Goal: Task Accomplishment & Management: Manage account settings

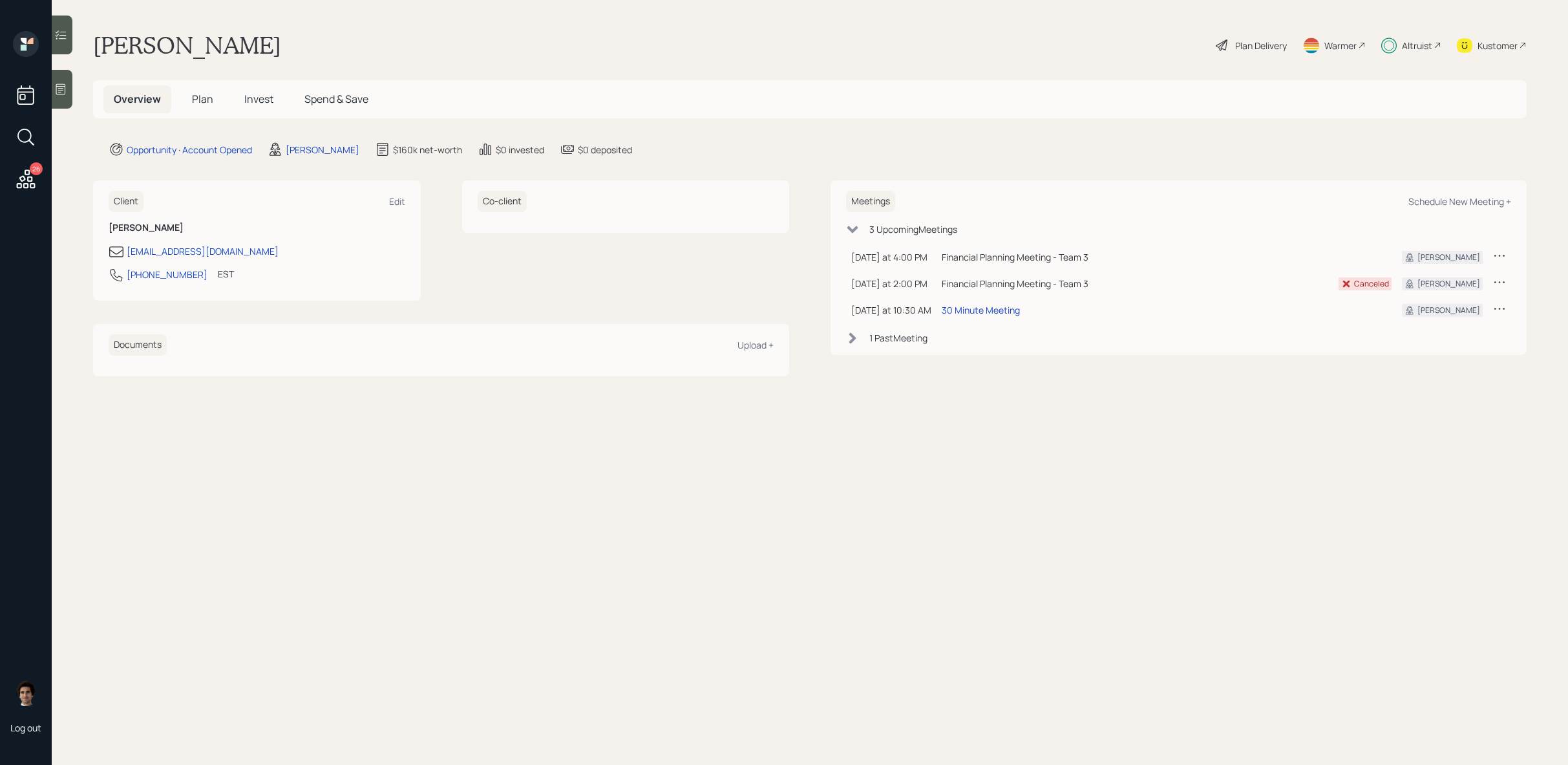
click at [258, 117] on div "Overview Plan Invest Spend & Save" at bounding box center [810, 99] width 1434 height 38
click at [256, 97] on span "Invest" at bounding box center [259, 98] width 29 height 14
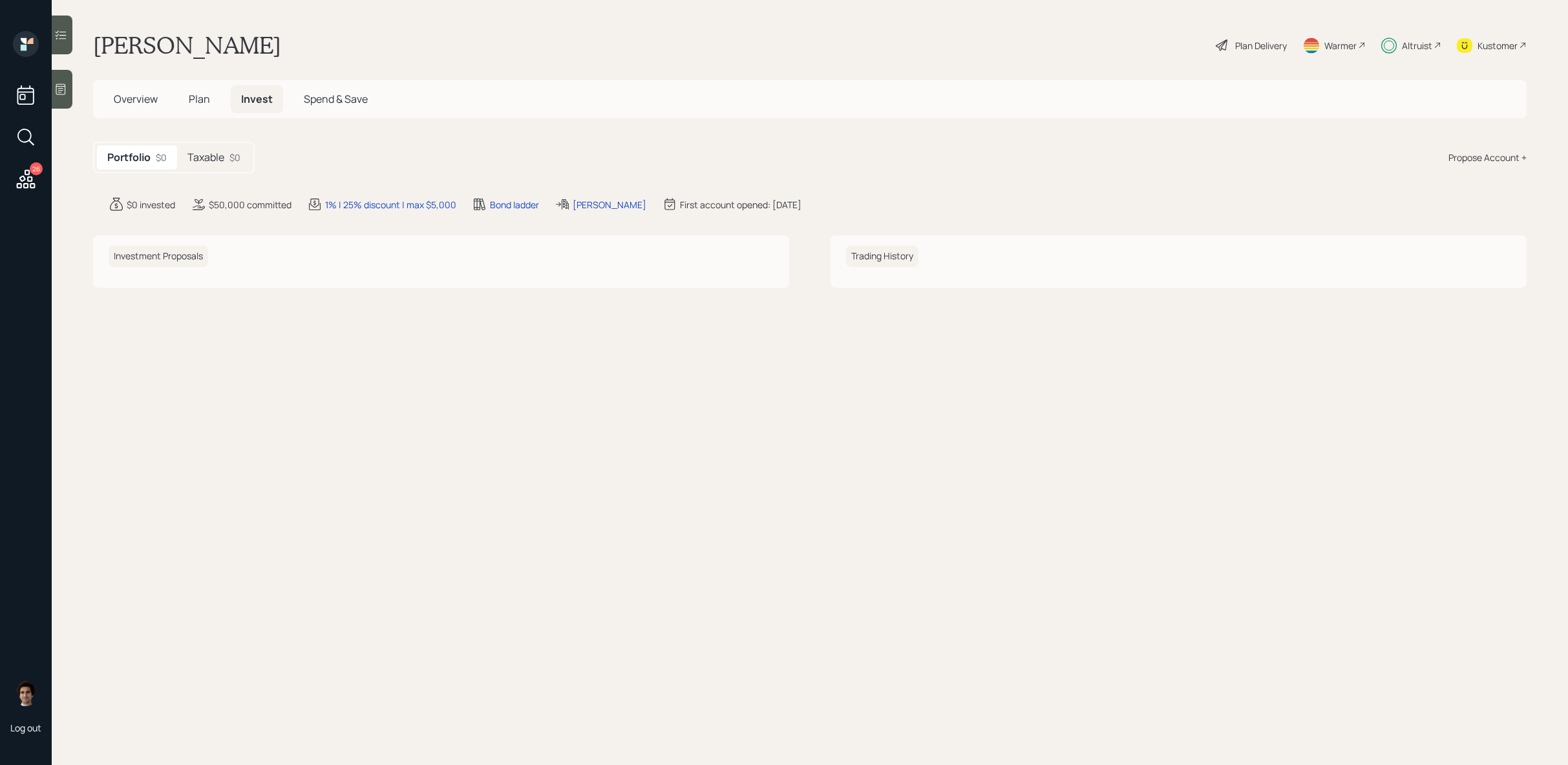
click at [223, 156] on h5 "Taxable" at bounding box center [206, 158] width 37 height 12
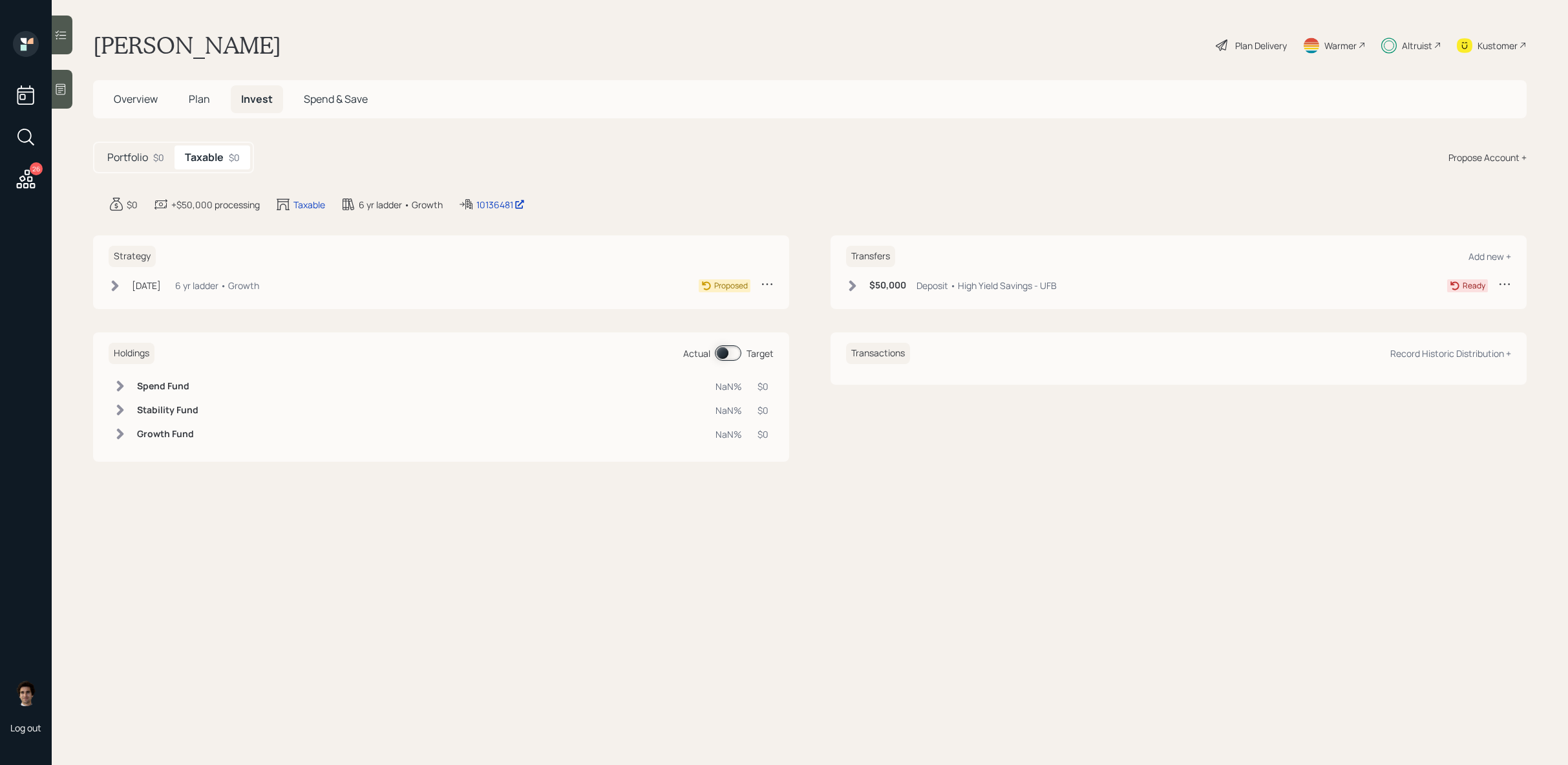
click at [128, 287] on div "Sep 4, 2025 Thursday, September 4, 2025 2:49 PM EDT 6 yr ladder • Growth" at bounding box center [184, 285] width 151 height 16
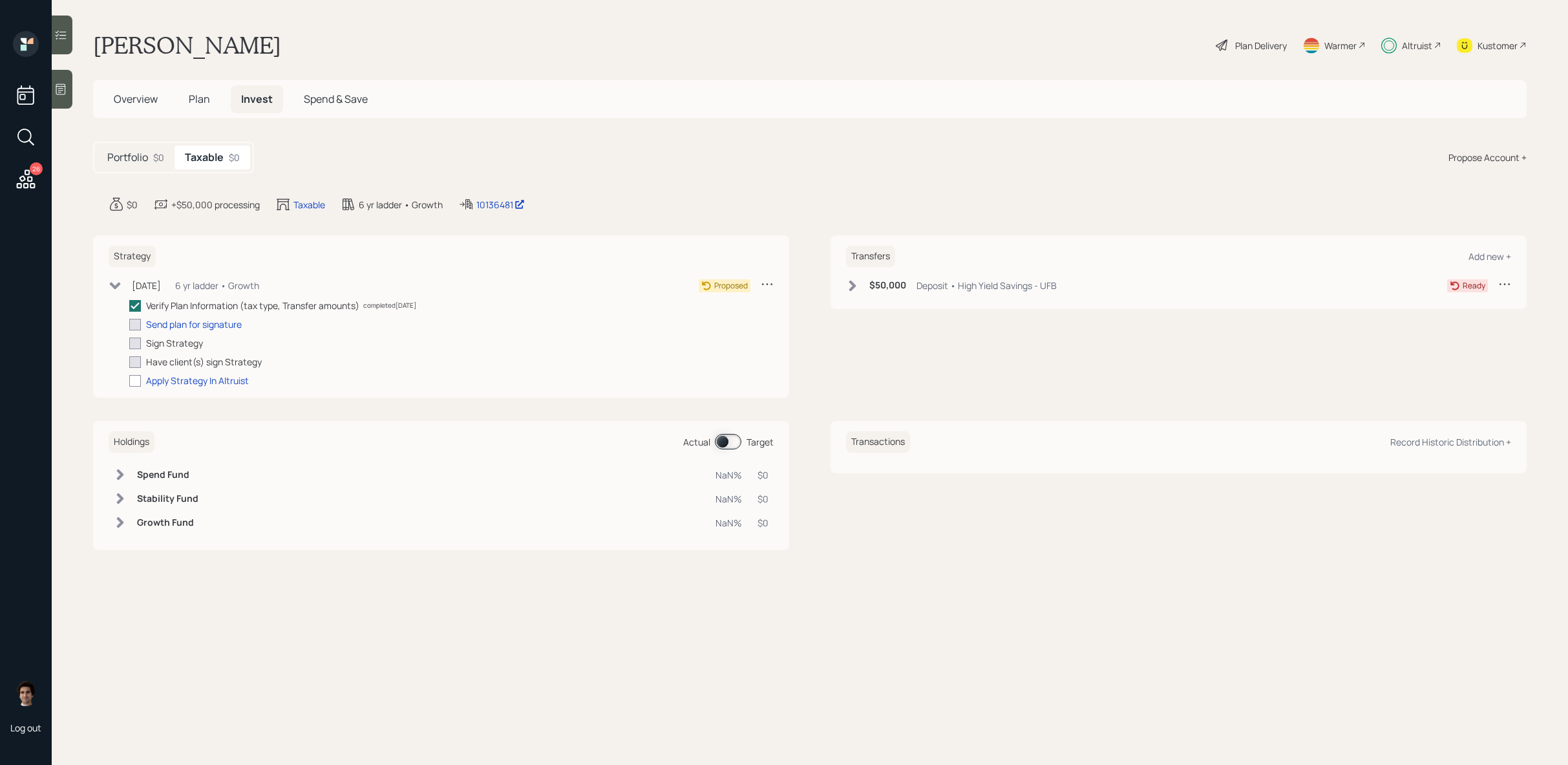
click at [862, 285] on div "$50,000 Deposit • High Yield Savings - UFB" at bounding box center [952, 285] width 211 height 16
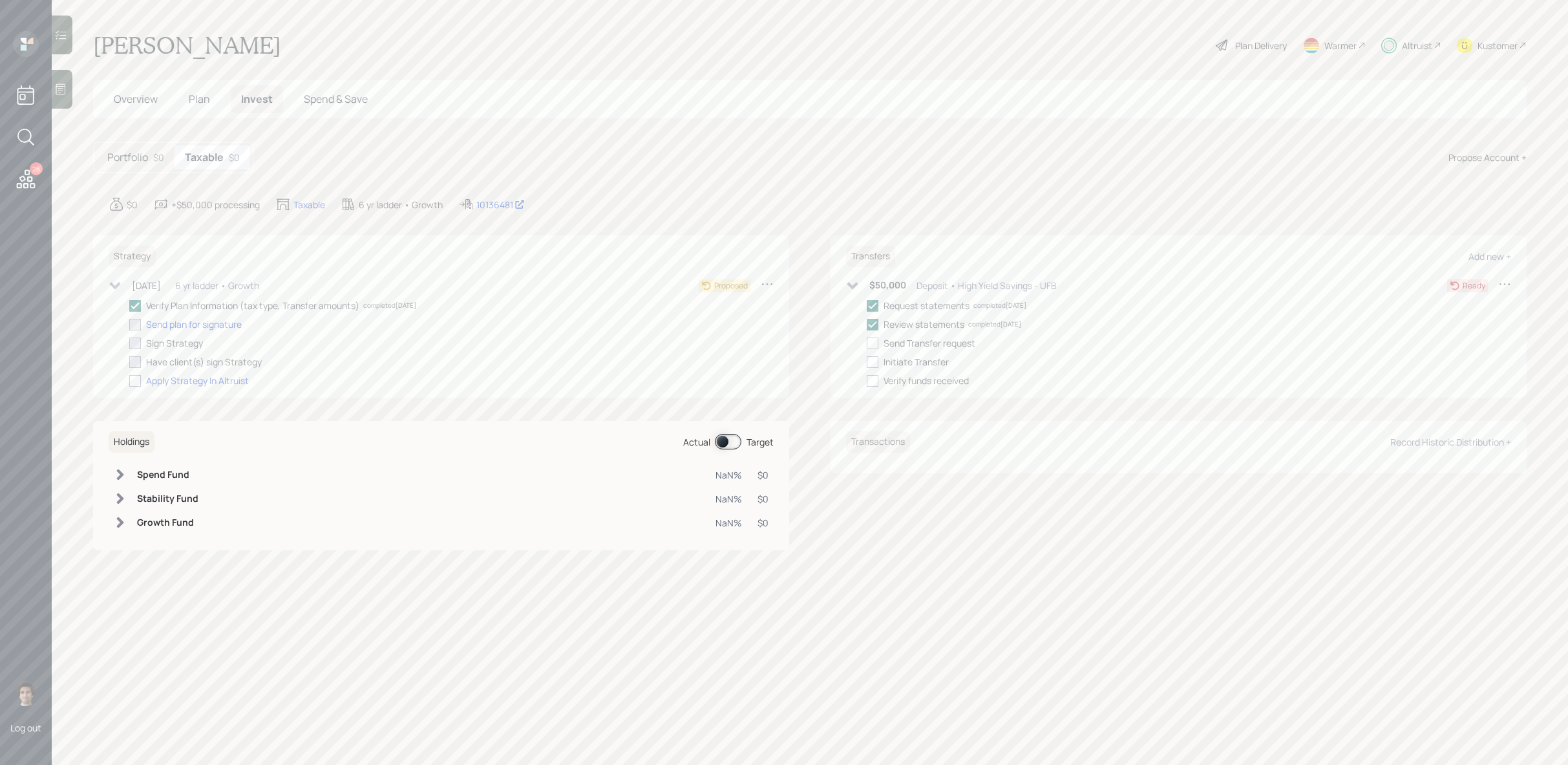
click at [108, 108] on h5 "Overview" at bounding box center [136, 99] width 65 height 27
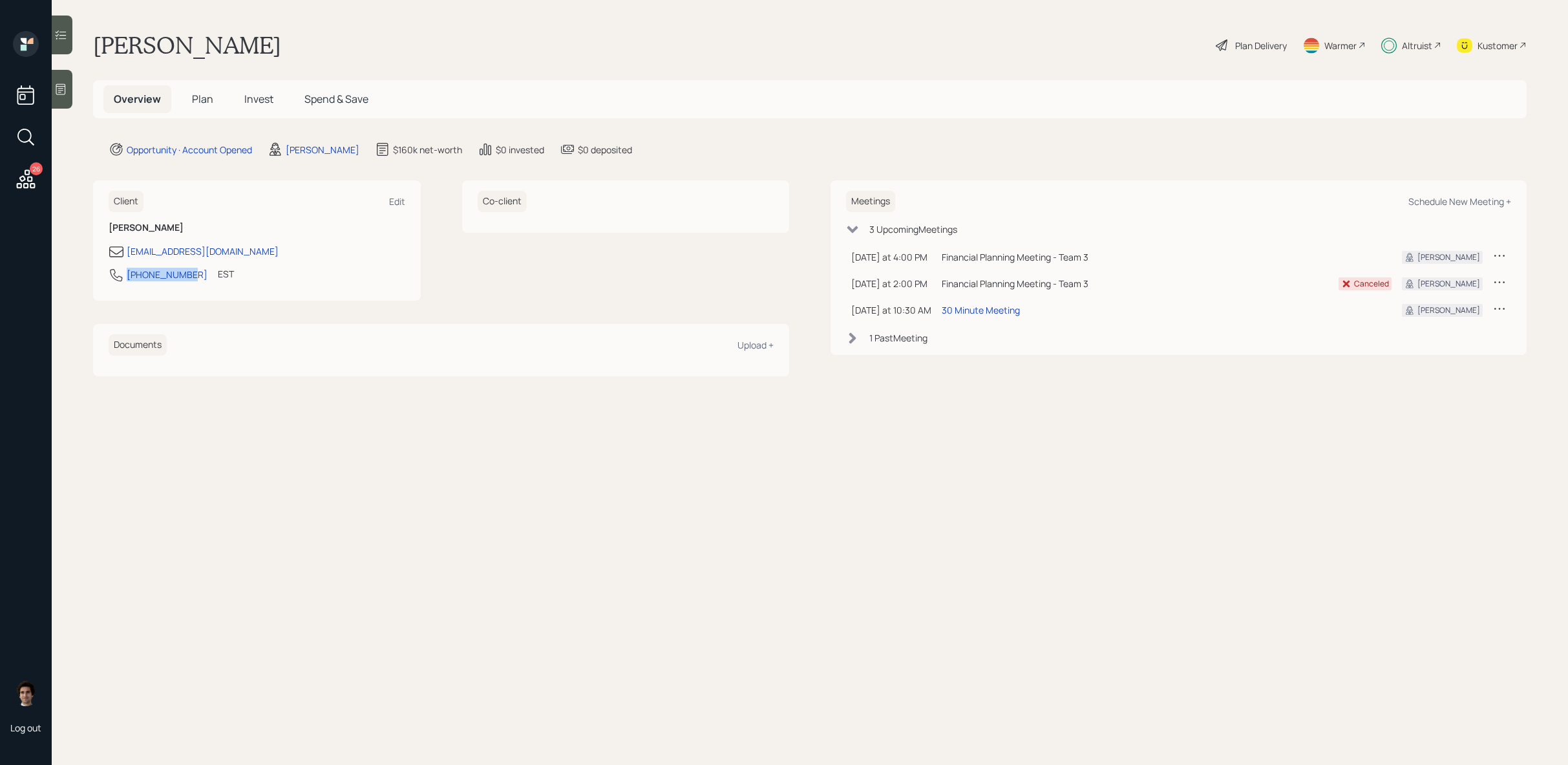
drag, startPoint x: 187, startPoint y: 277, endPoint x: 103, endPoint y: 277, distance: 84.0
click at [103, 277] on div "Client Edit Christine Harrison Harrisonchristine719@gmail.com 231-730-0688 EST …" at bounding box center [257, 241] width 328 height 120
copy div "[PHONE_NUMBER]"
click at [215, 98] on h5 "Plan" at bounding box center [202, 99] width 42 height 27
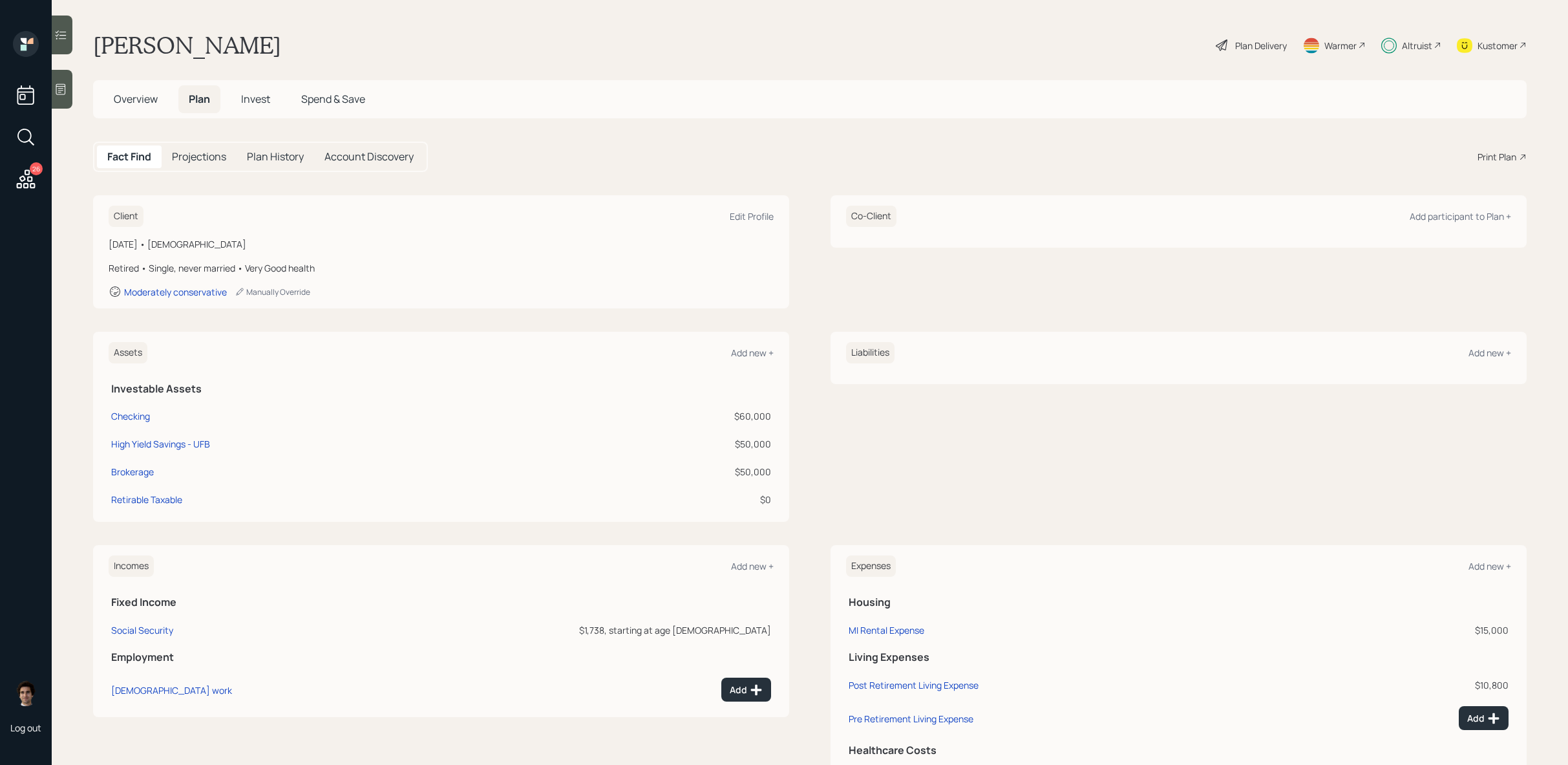
click at [228, 104] on div "Overview Plan Invest Spend & Save" at bounding box center [239, 99] width 272 height 27
click at [244, 104] on span "Invest" at bounding box center [255, 98] width 29 height 14
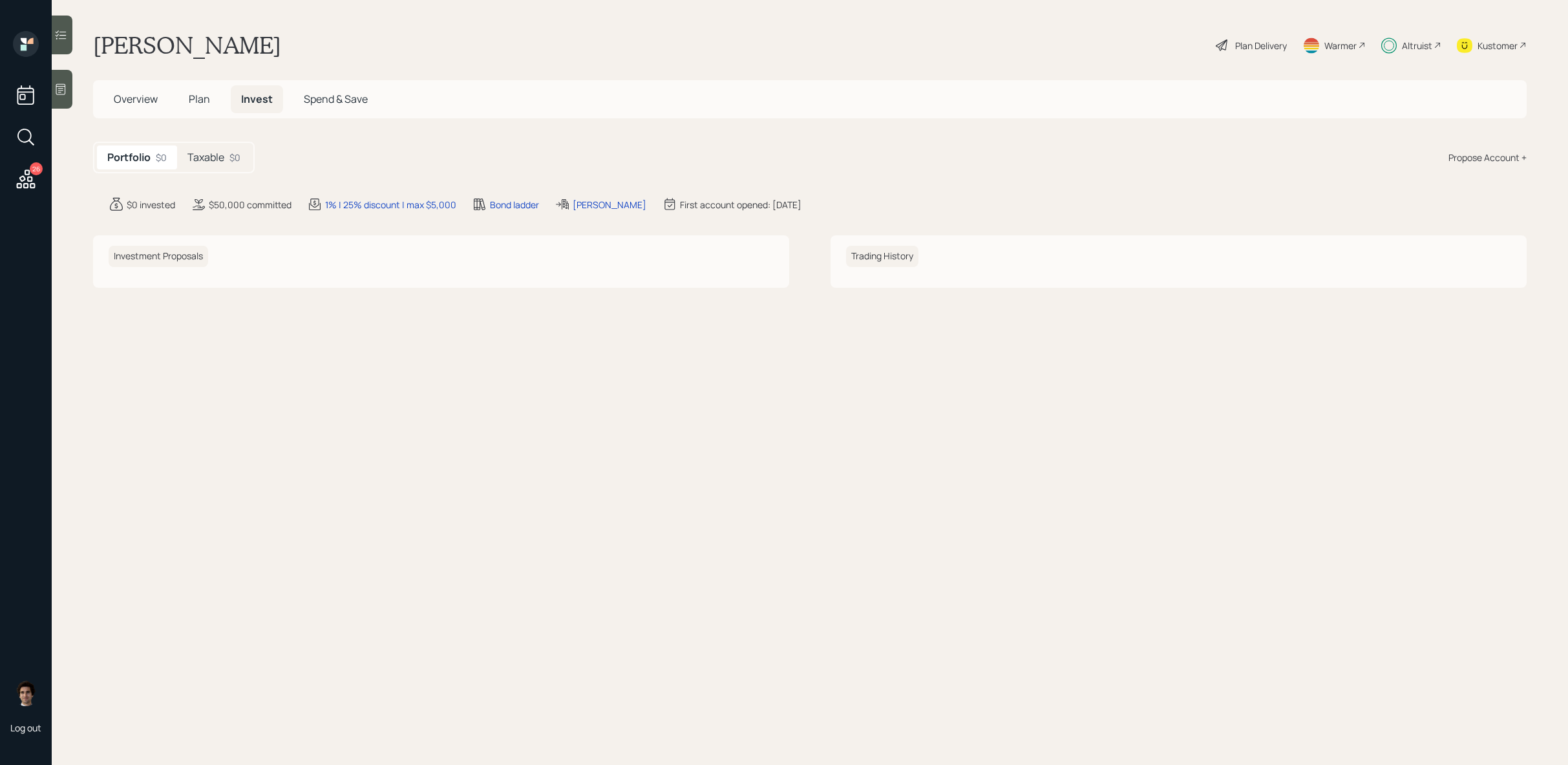
click at [190, 168] on div "Taxable $0" at bounding box center [213, 157] width 74 height 24
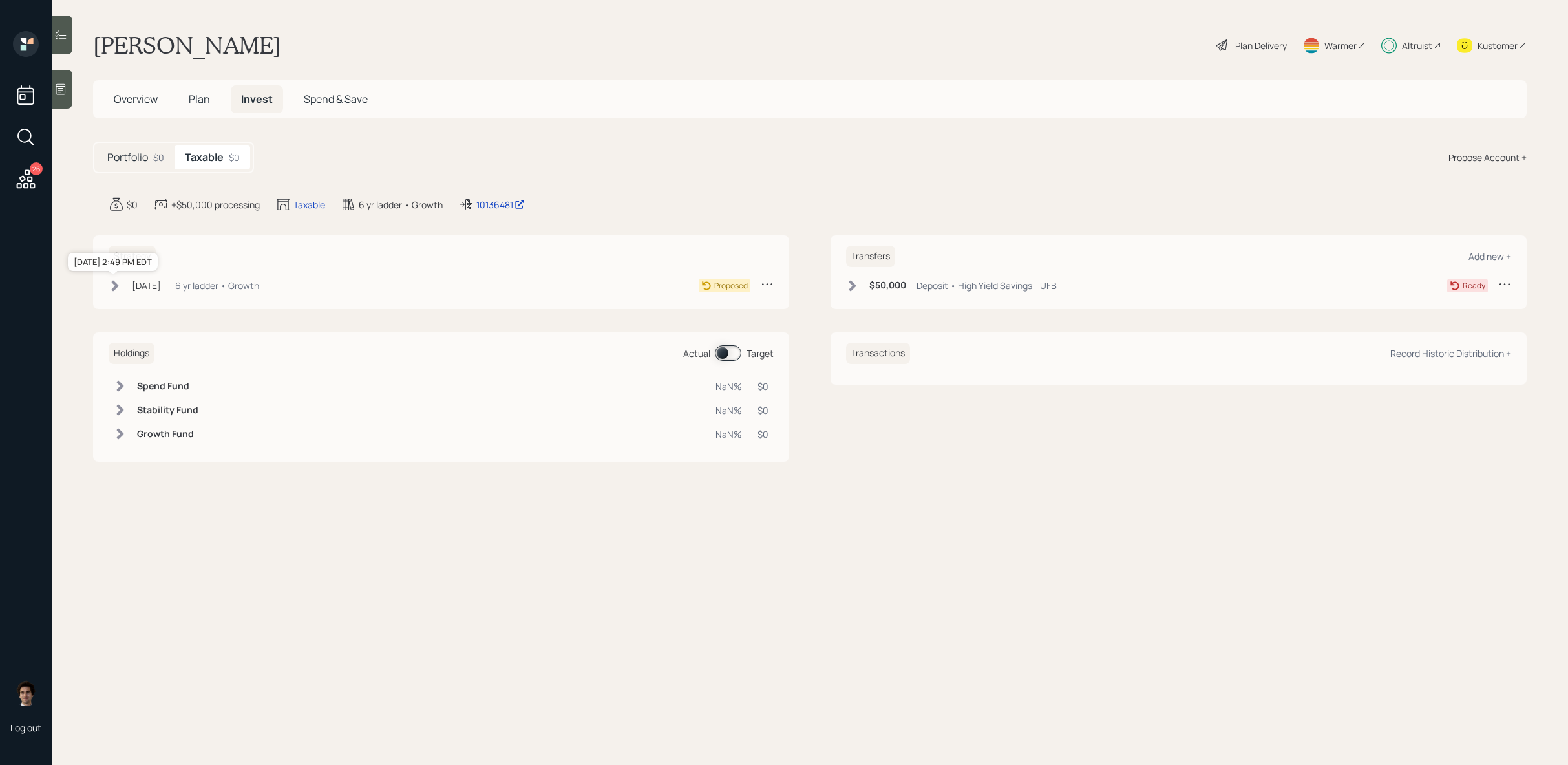
click at [161, 290] on div "[DATE]" at bounding box center [146, 286] width 29 height 14
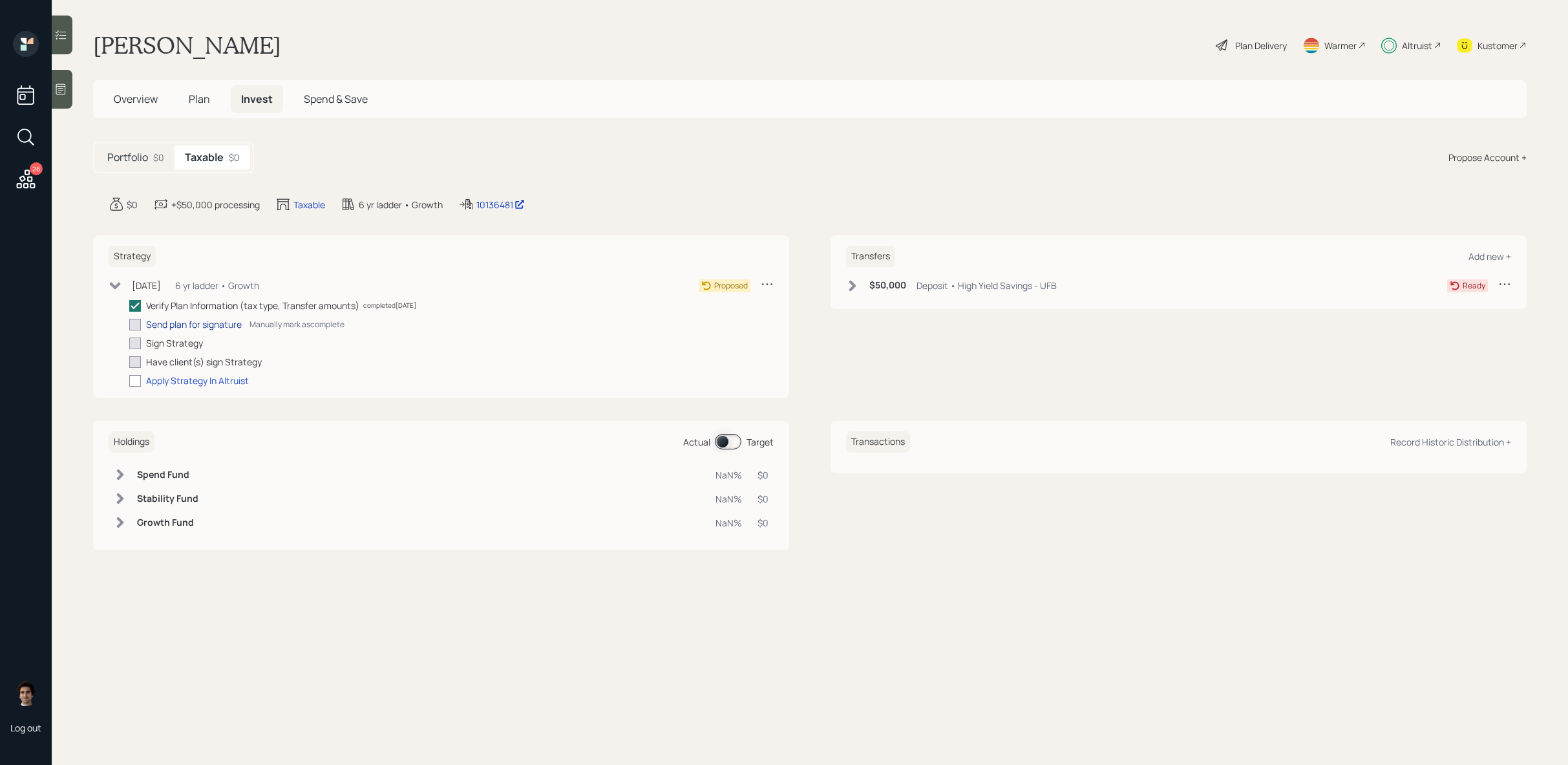
click at [178, 326] on div "Send plan for signature" at bounding box center [194, 325] width 96 height 14
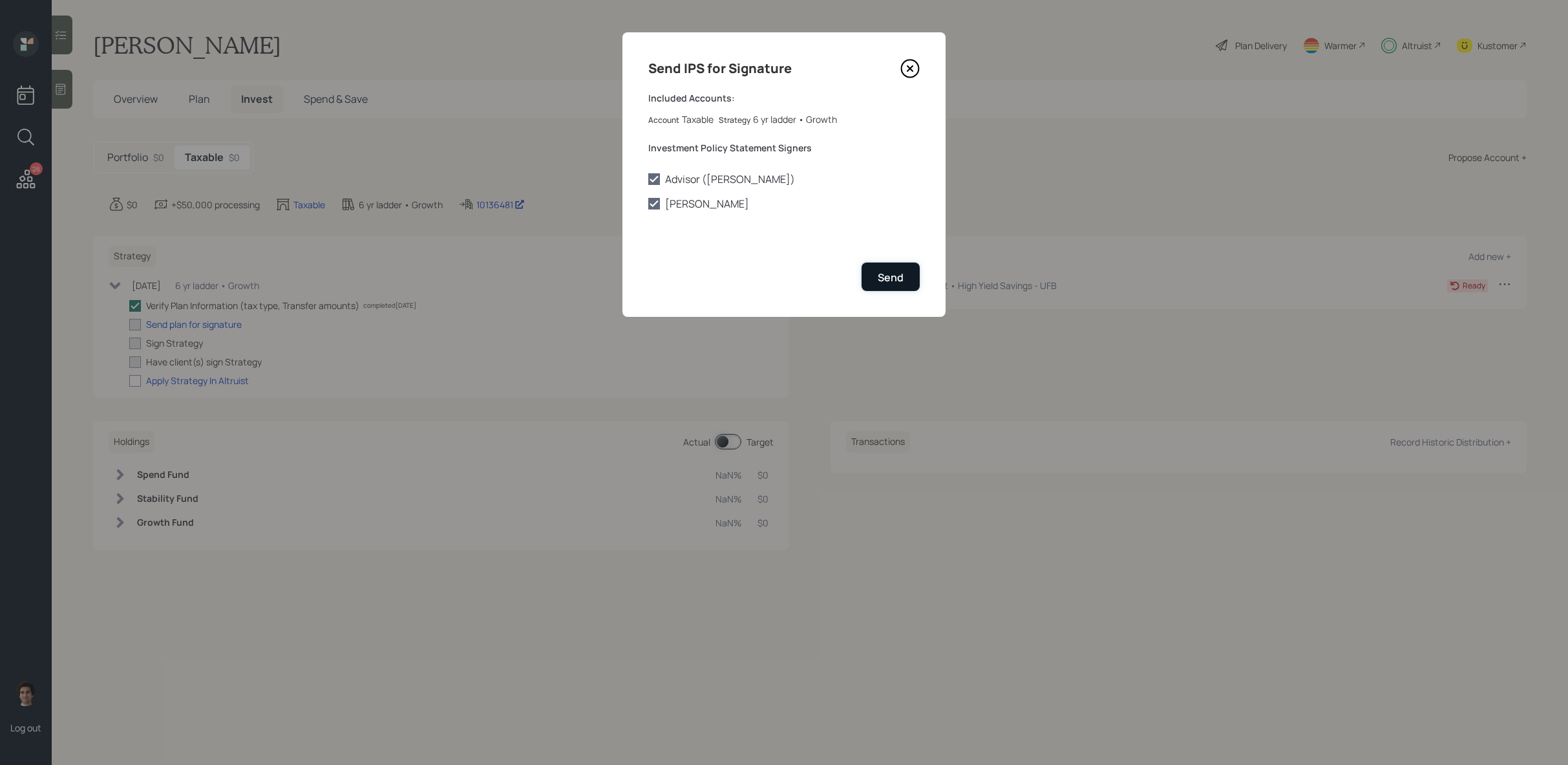
click at [896, 274] on div "Send" at bounding box center [891, 277] width 26 height 14
checkbox input "true"
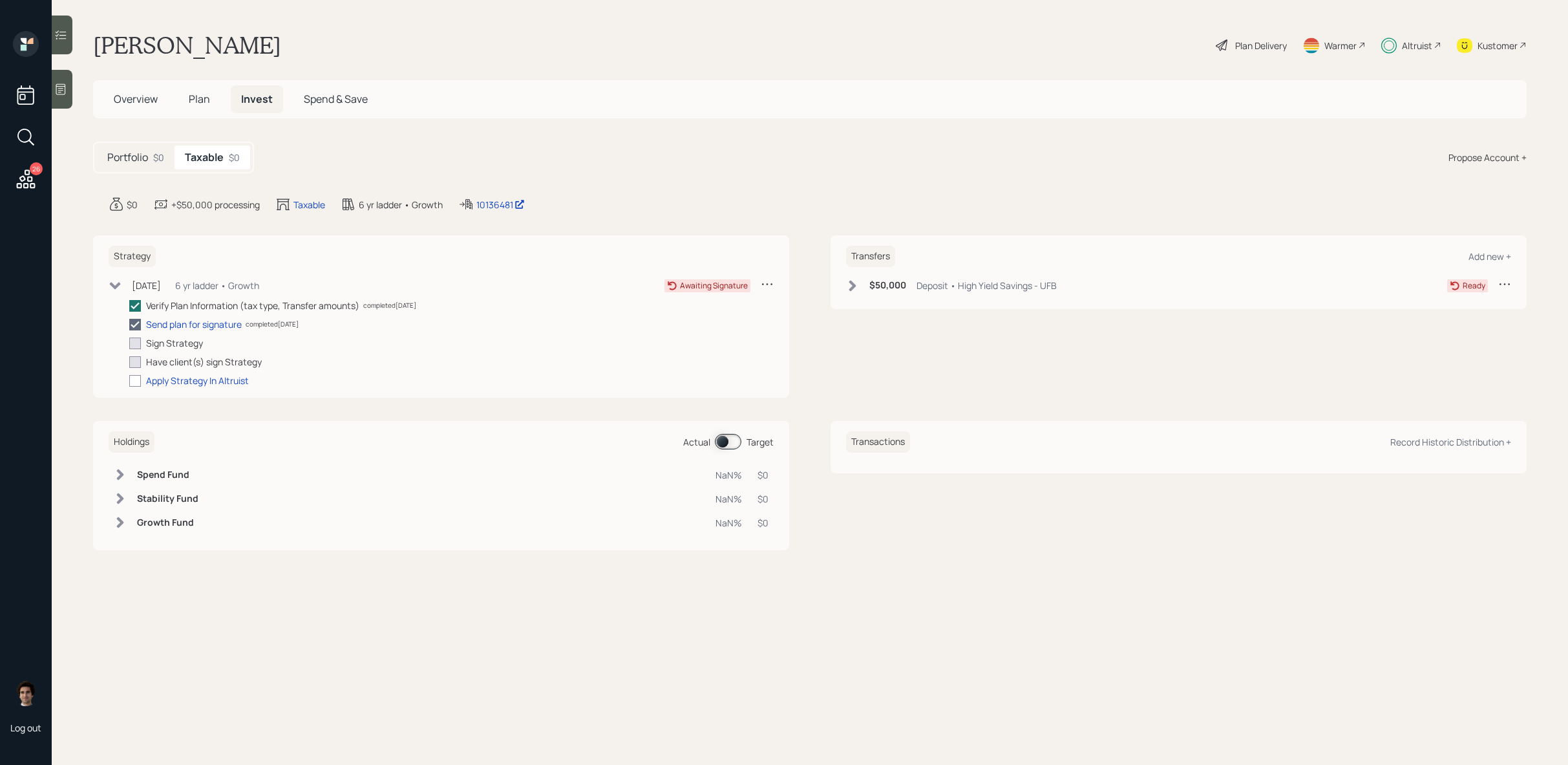
click at [882, 282] on h6 "$50,000" at bounding box center [888, 285] width 37 height 11
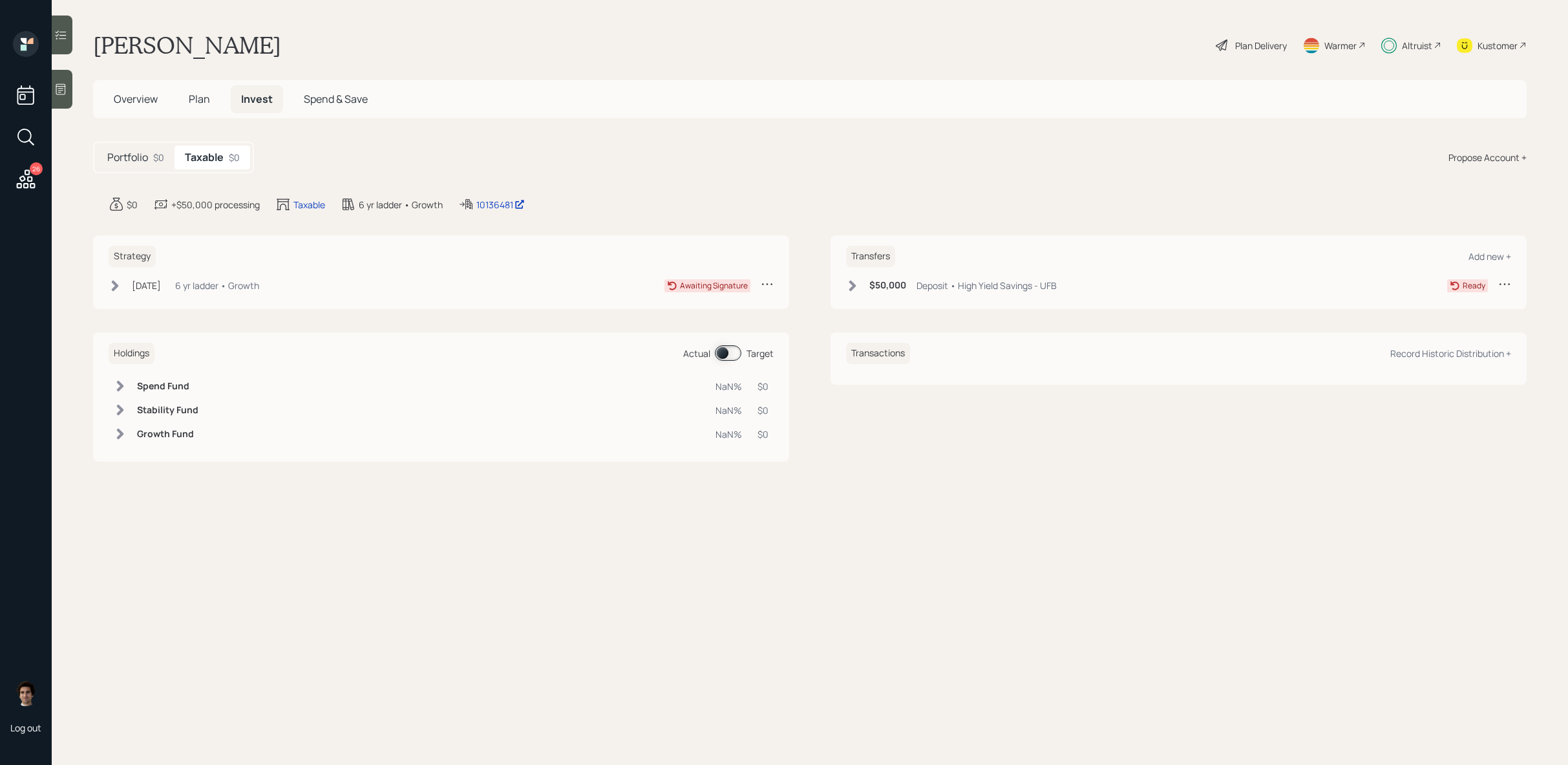
click at [161, 280] on div "[DATE]" at bounding box center [146, 286] width 29 height 14
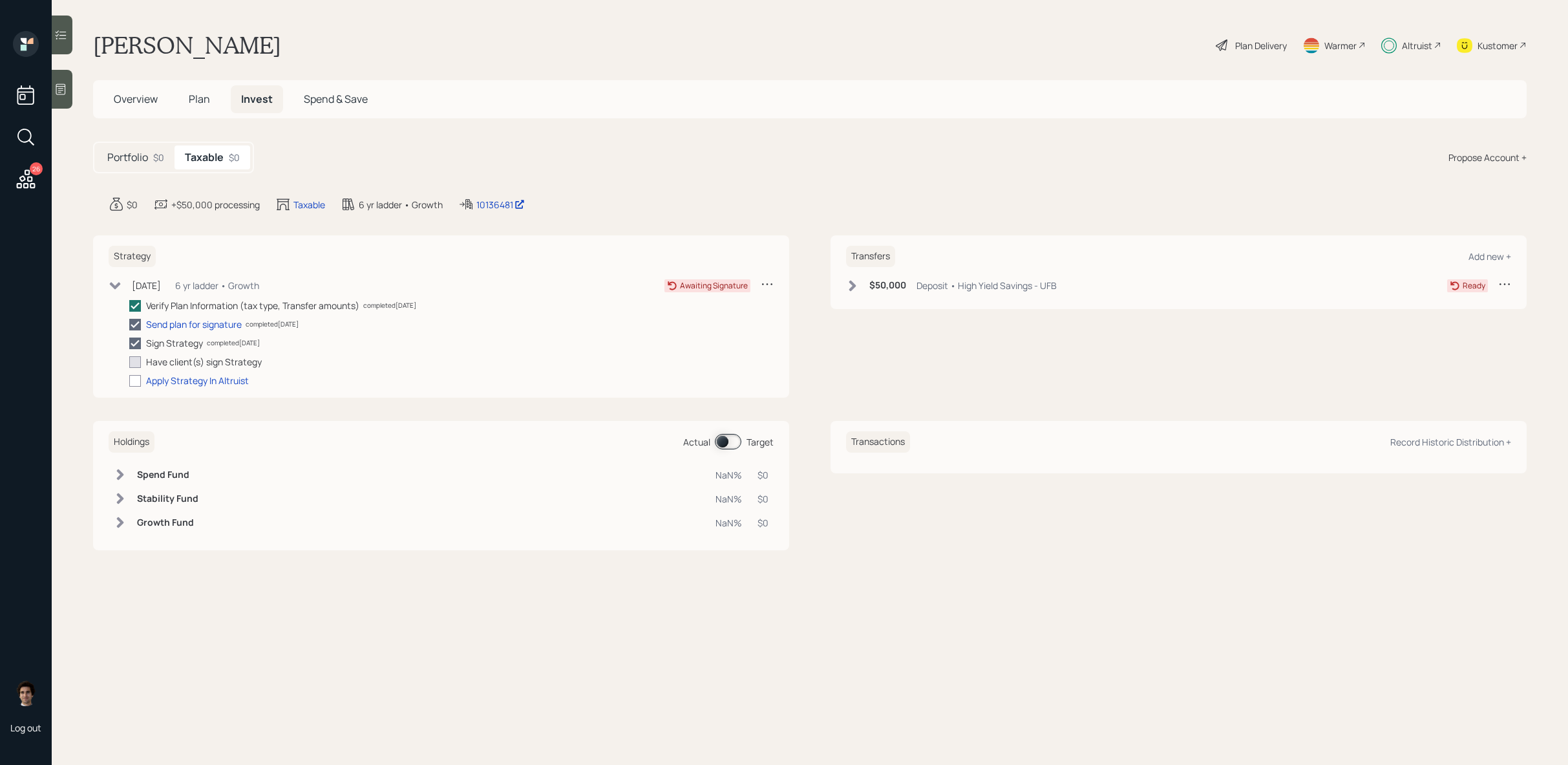
click at [1036, 280] on div "Deposit • High Yield Savings - UFB" at bounding box center [987, 286] width 140 height 14
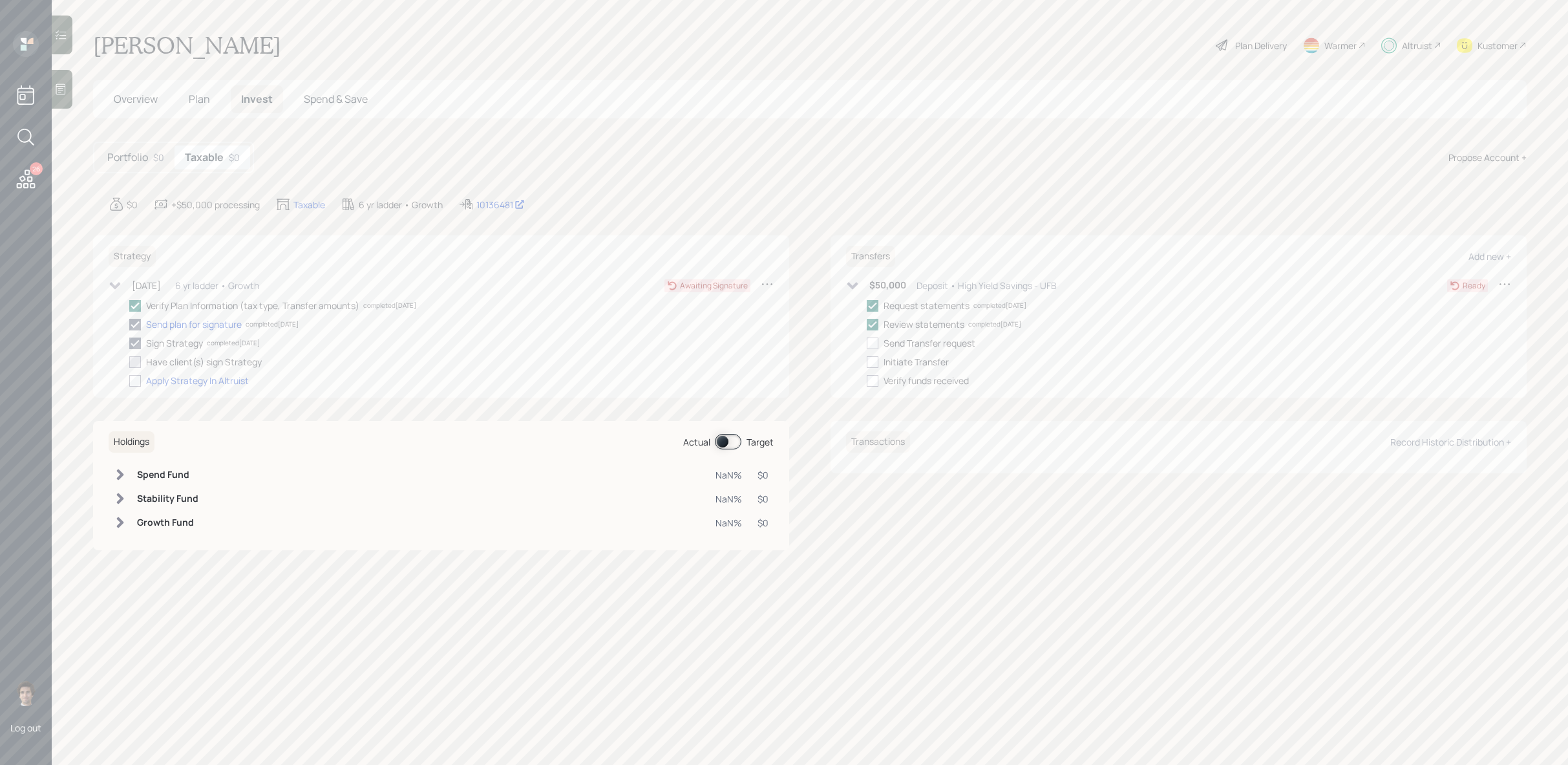
click at [1406, 41] on div "Altruist" at bounding box center [1417, 46] width 30 height 14
click at [1239, 37] on div "Plan Delivery" at bounding box center [1251, 45] width 74 height 28
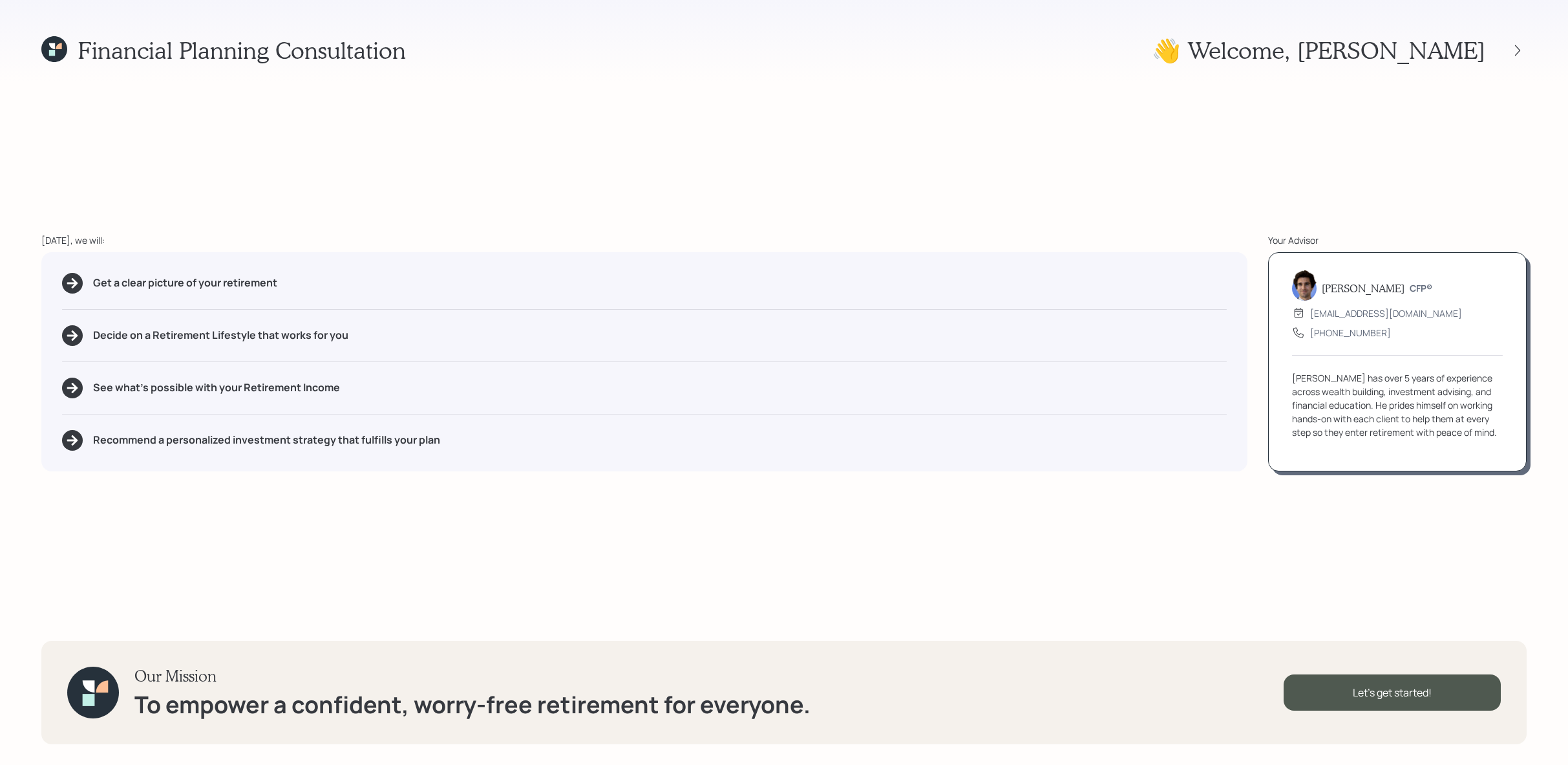
click at [1508, 40] on div "👋 Welcome , [PERSON_NAME]" at bounding box center [1339, 50] width 375 height 27
click at [1512, 46] on icon at bounding box center [1518, 50] width 13 height 13
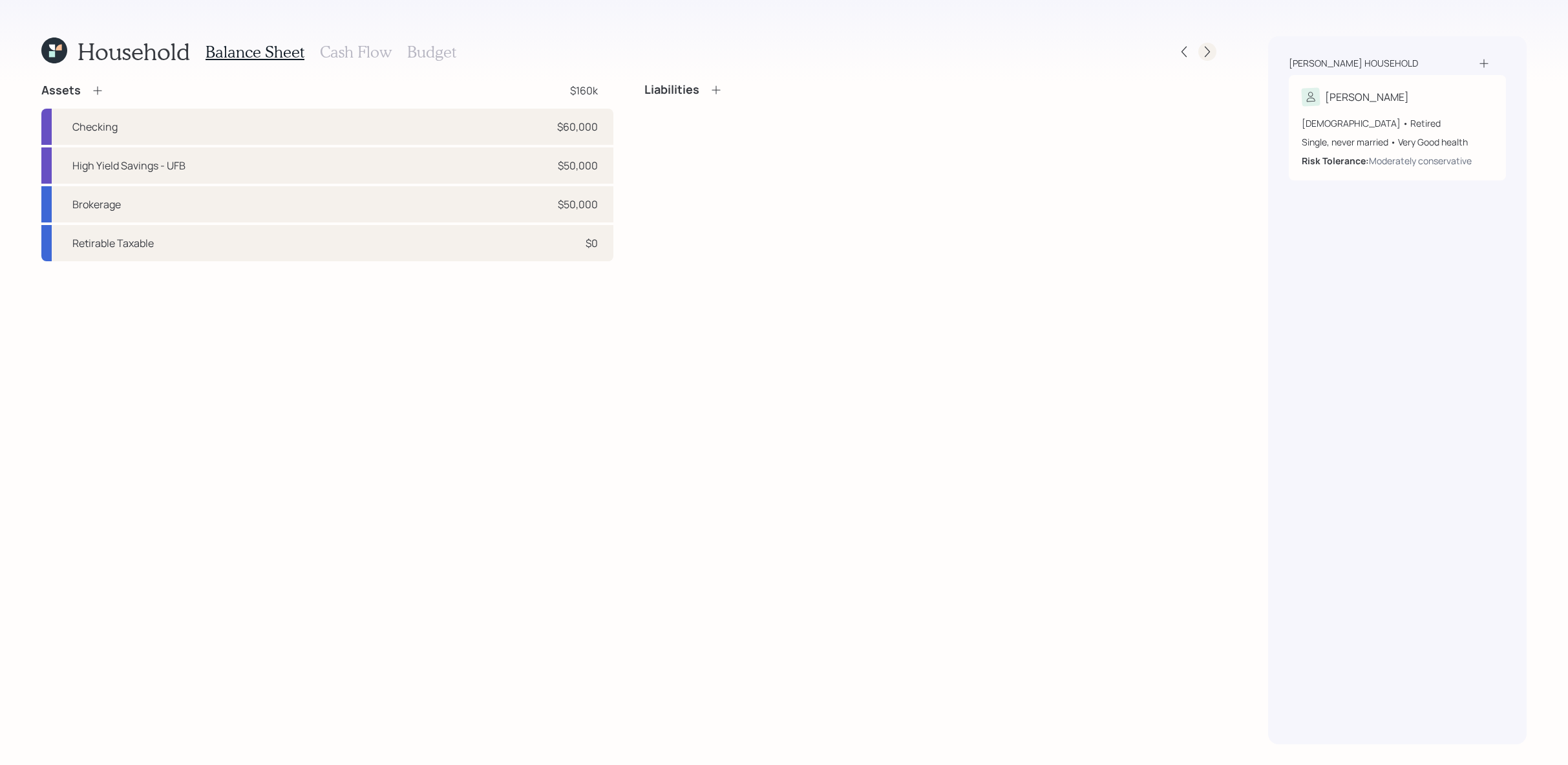
click at [1208, 44] on div at bounding box center [1208, 52] width 18 height 18
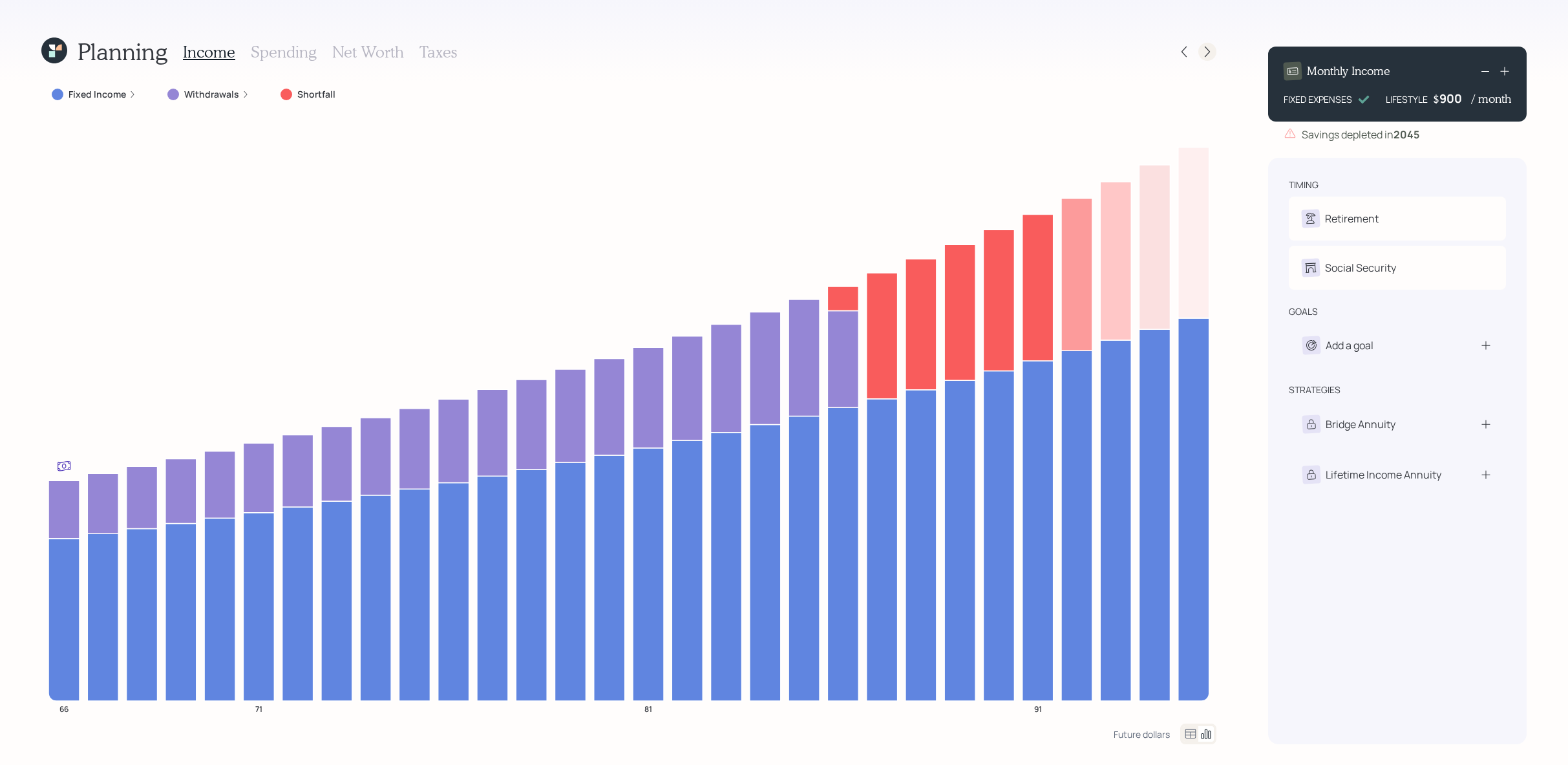
click at [1205, 50] on icon at bounding box center [1207, 51] width 13 height 13
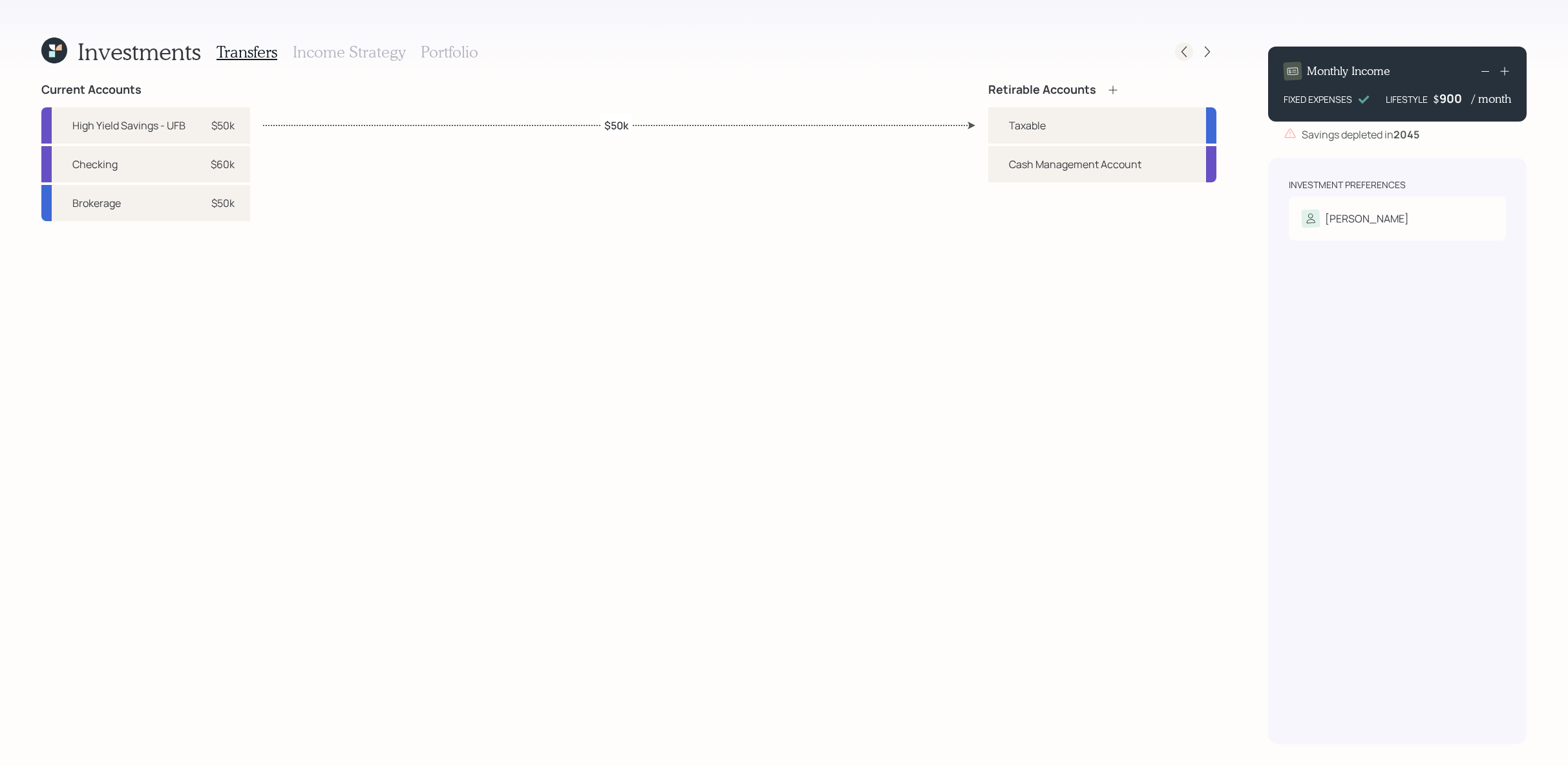
click at [1189, 58] on icon at bounding box center [1184, 51] width 13 height 13
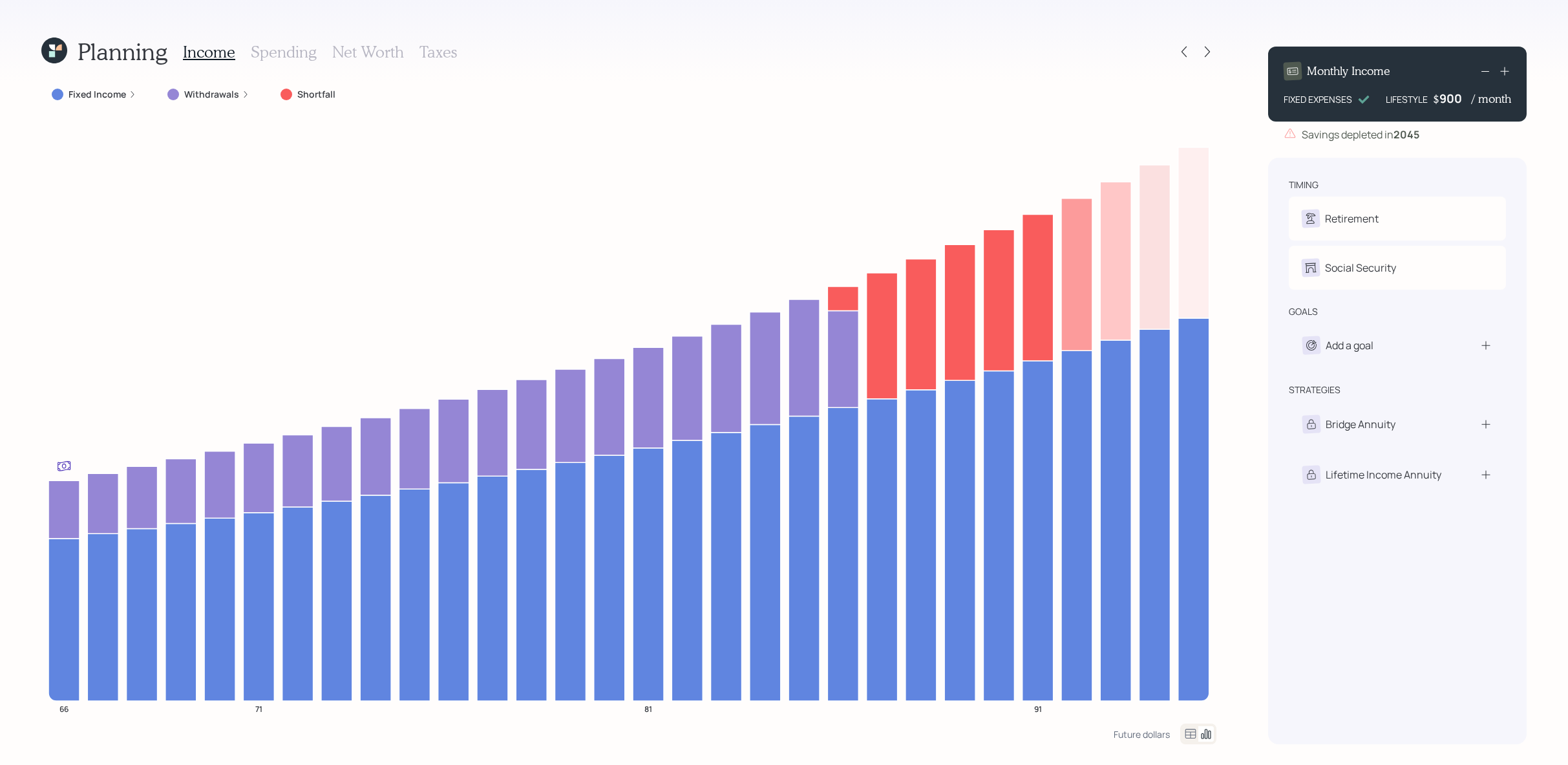
click at [1189, 58] on icon at bounding box center [1184, 51] width 13 height 13
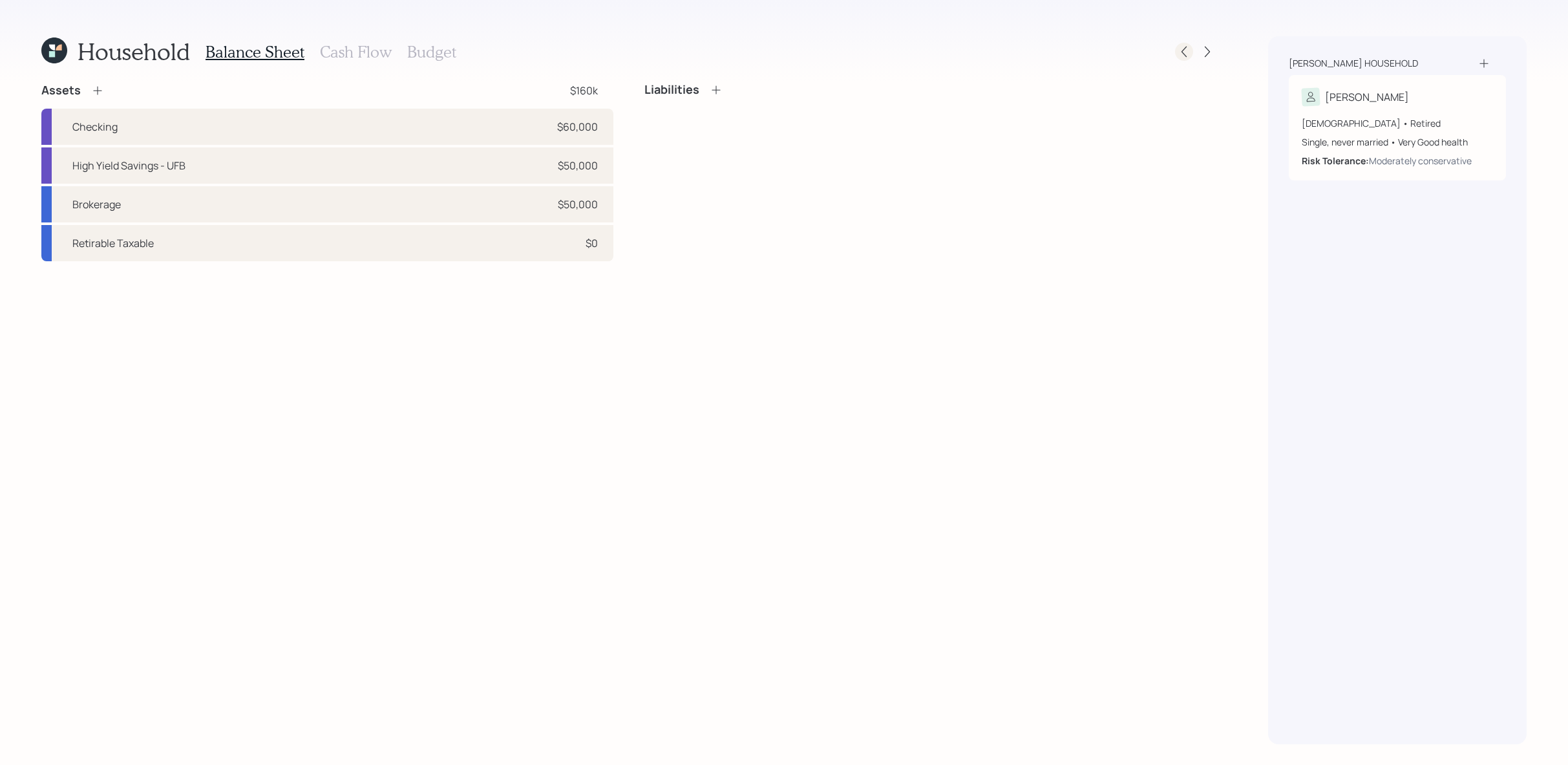
click at [1188, 58] on icon at bounding box center [1184, 51] width 13 height 13
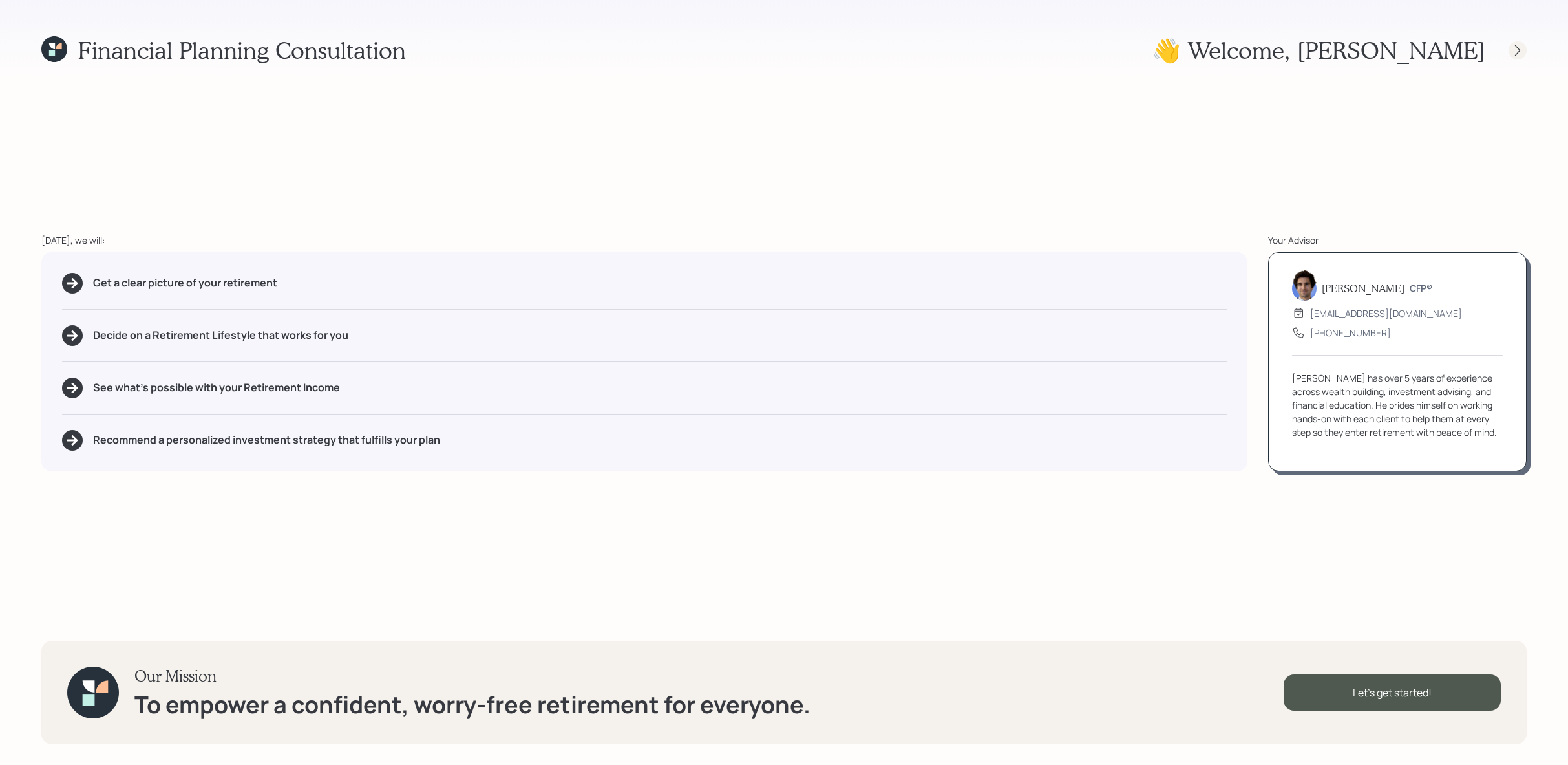
click at [1525, 45] on div at bounding box center [1518, 50] width 18 height 18
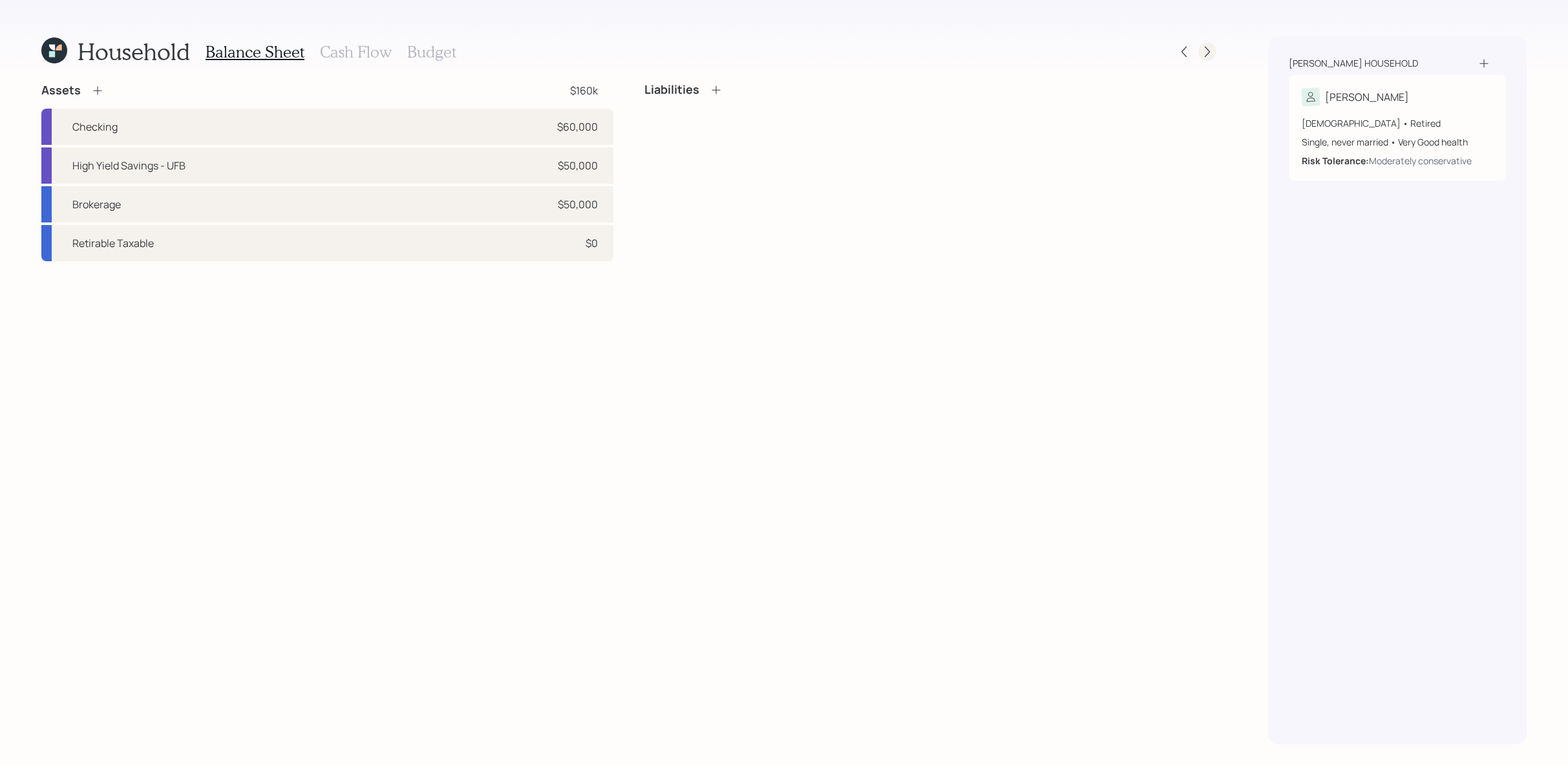
click at [1209, 56] on icon at bounding box center [1207, 51] width 13 height 13
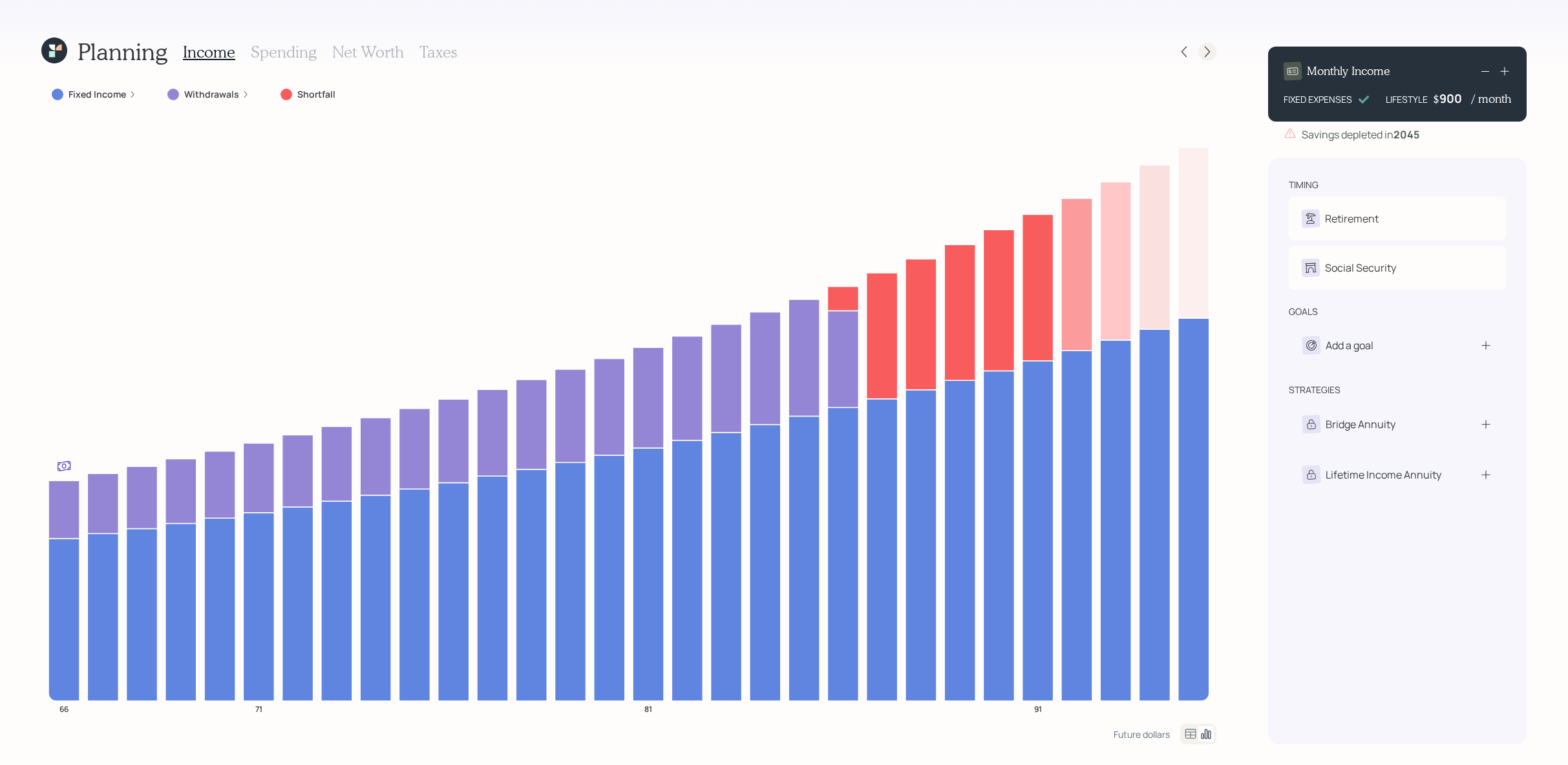
click at [1209, 56] on icon at bounding box center [1207, 51] width 13 height 13
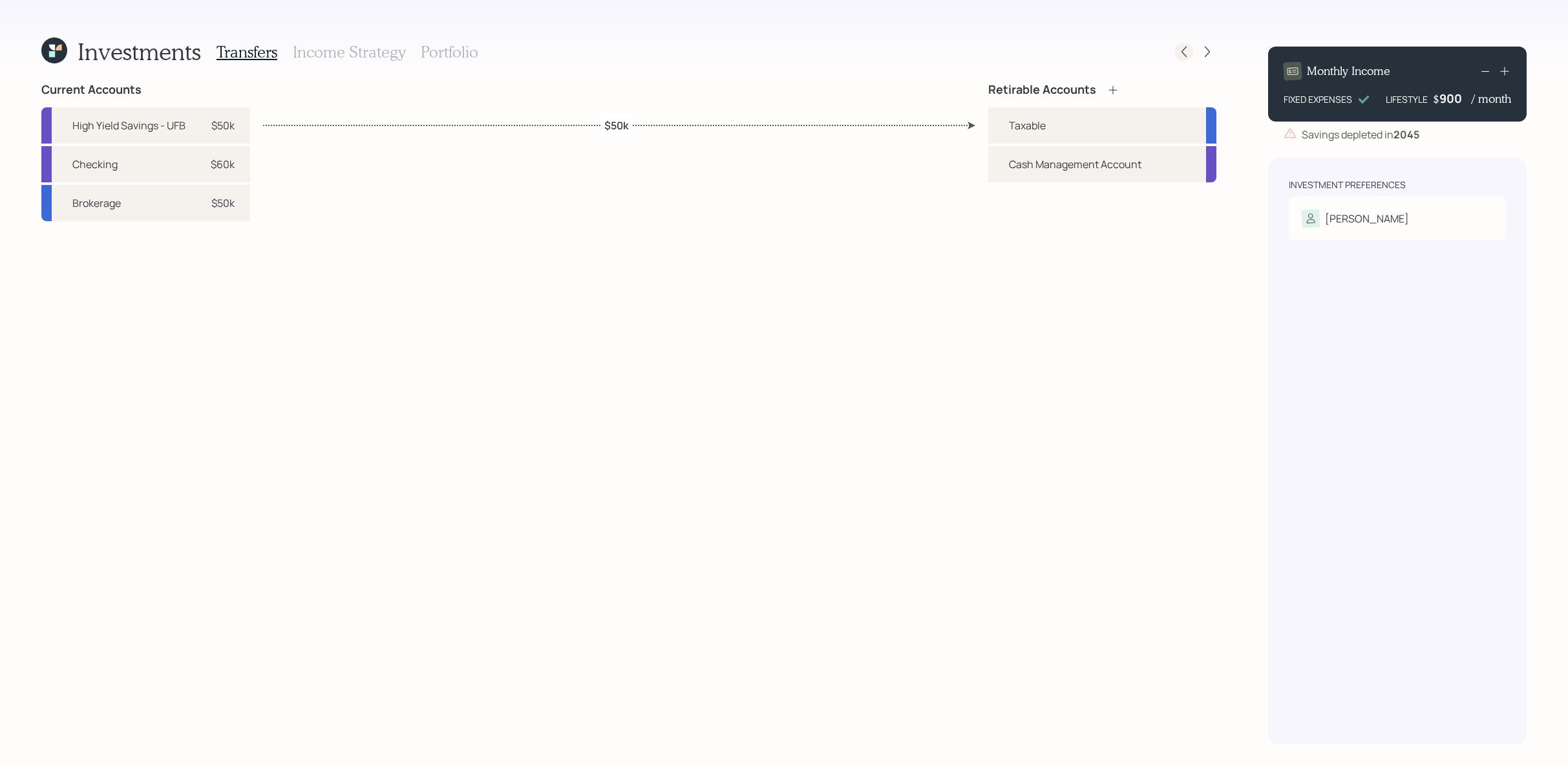
click at [1187, 53] on icon at bounding box center [1184, 51] width 13 height 13
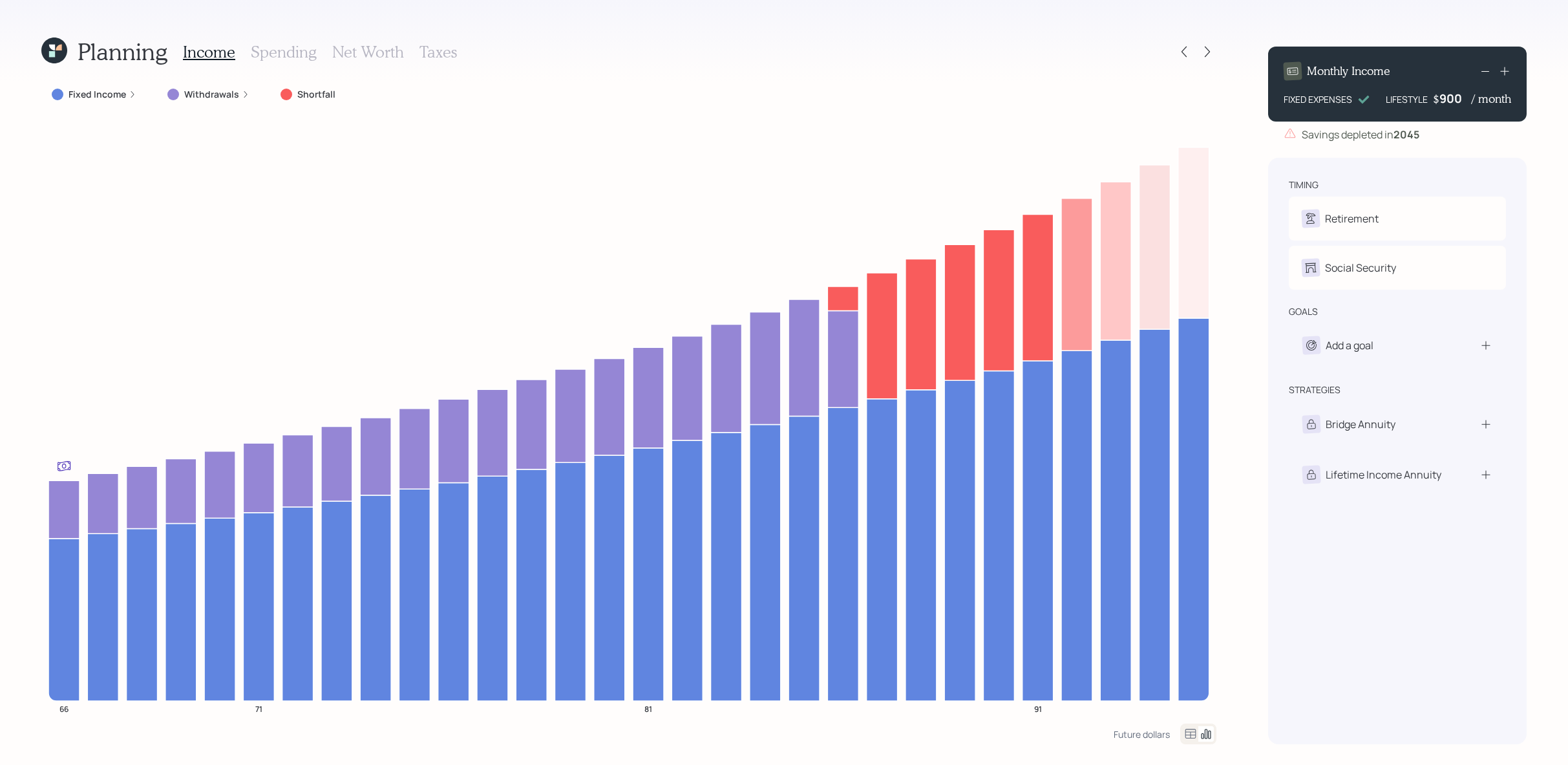
click at [1187, 53] on icon at bounding box center [1184, 51] width 13 height 13
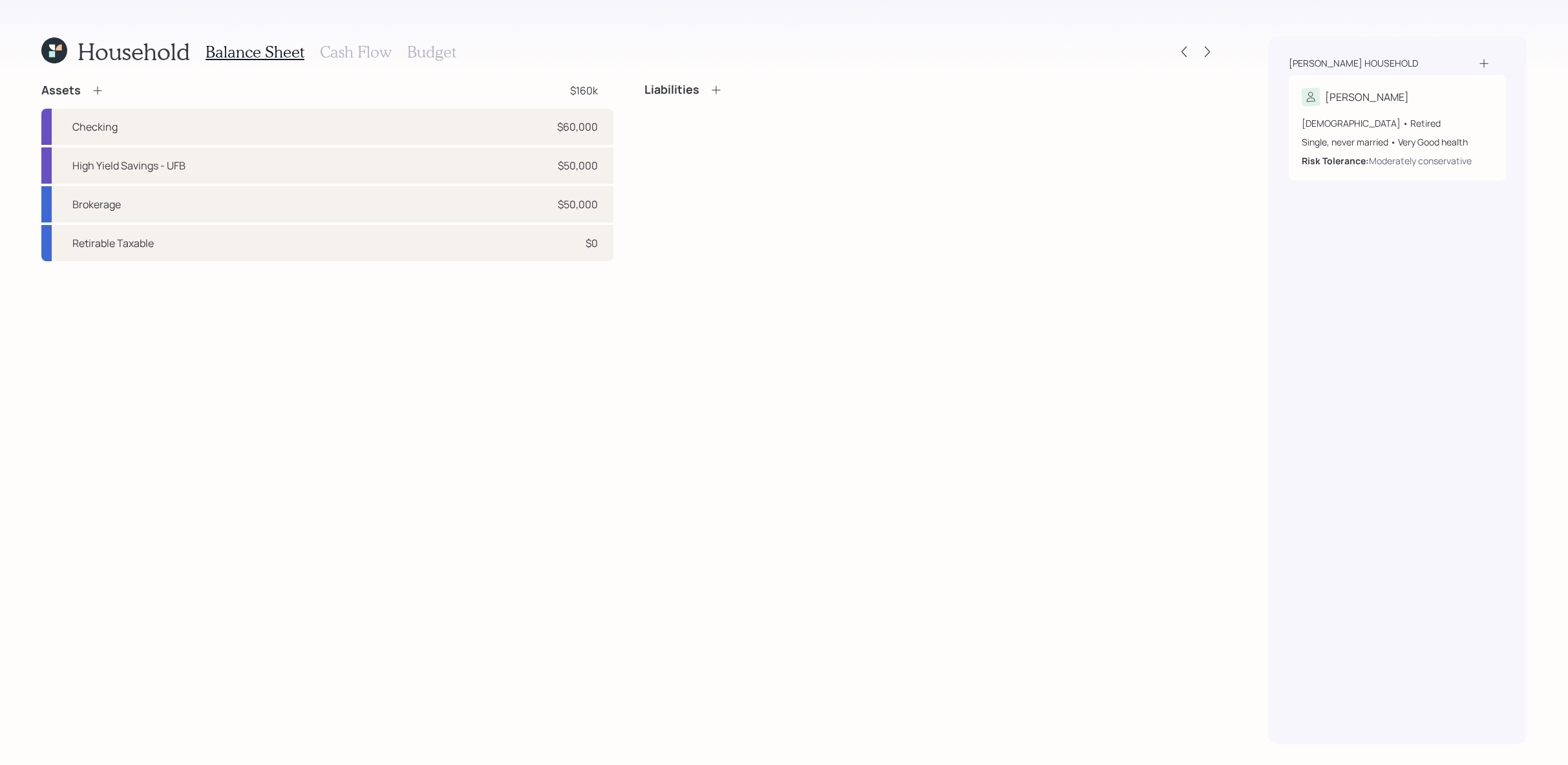
click at [1187, 53] on icon at bounding box center [1184, 51] width 13 height 13
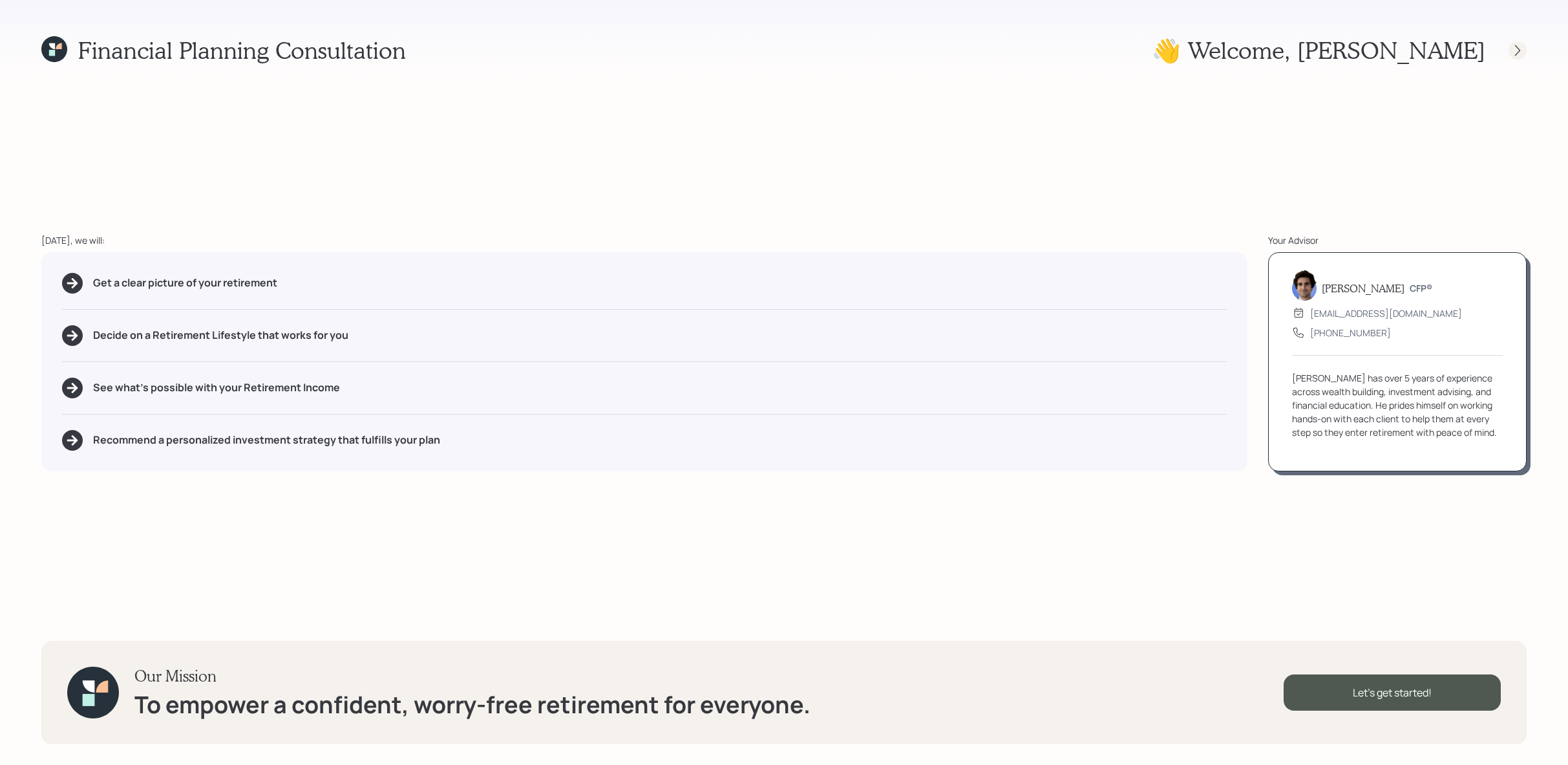
click at [1521, 46] on icon at bounding box center [1518, 50] width 13 height 13
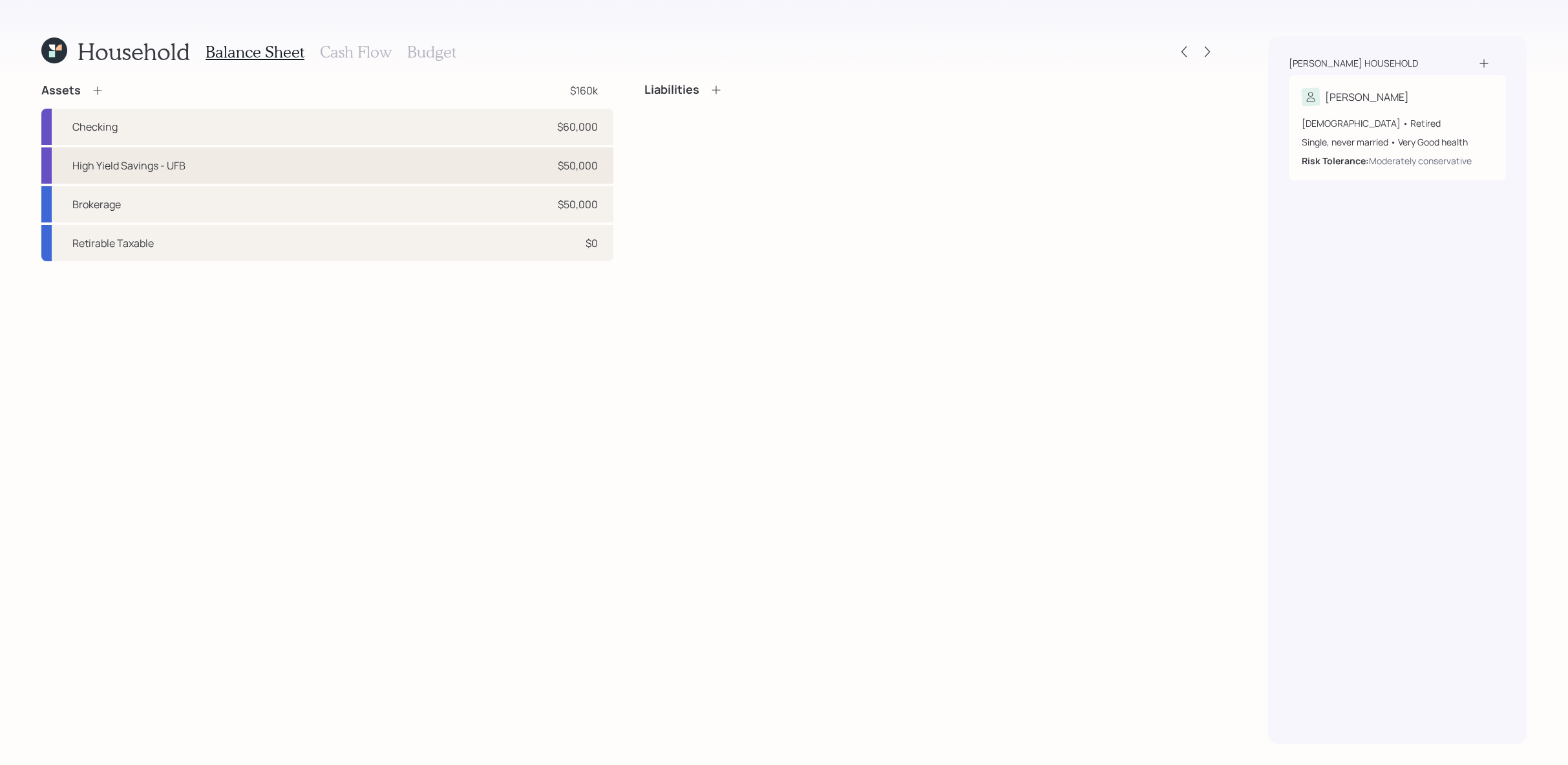
click at [409, 171] on div "High Yield Savings - UFB $50,000" at bounding box center [327, 165] width 572 height 37
select select "cash"
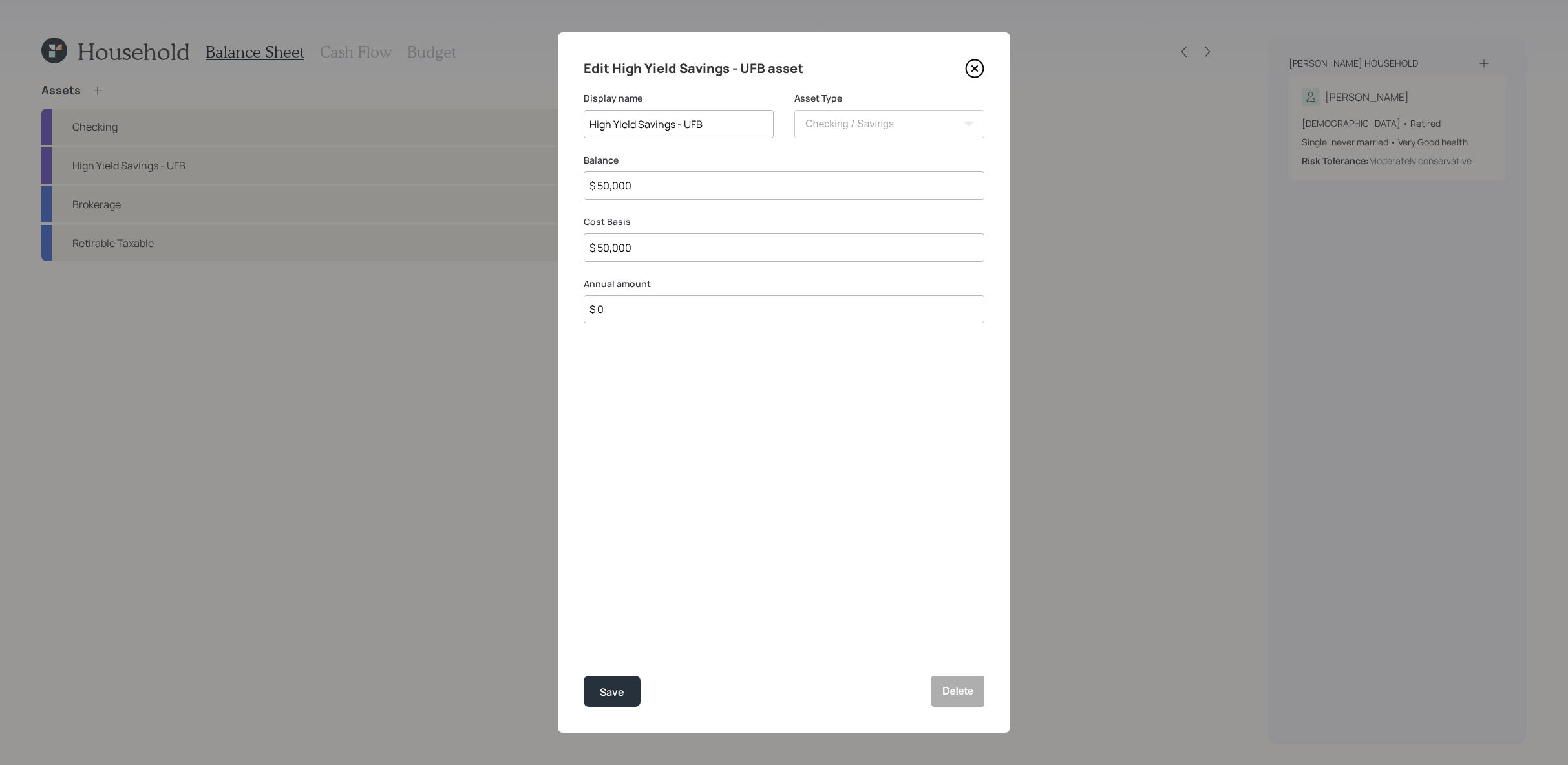
click at [971, 68] on icon at bounding box center [974, 68] width 19 height 19
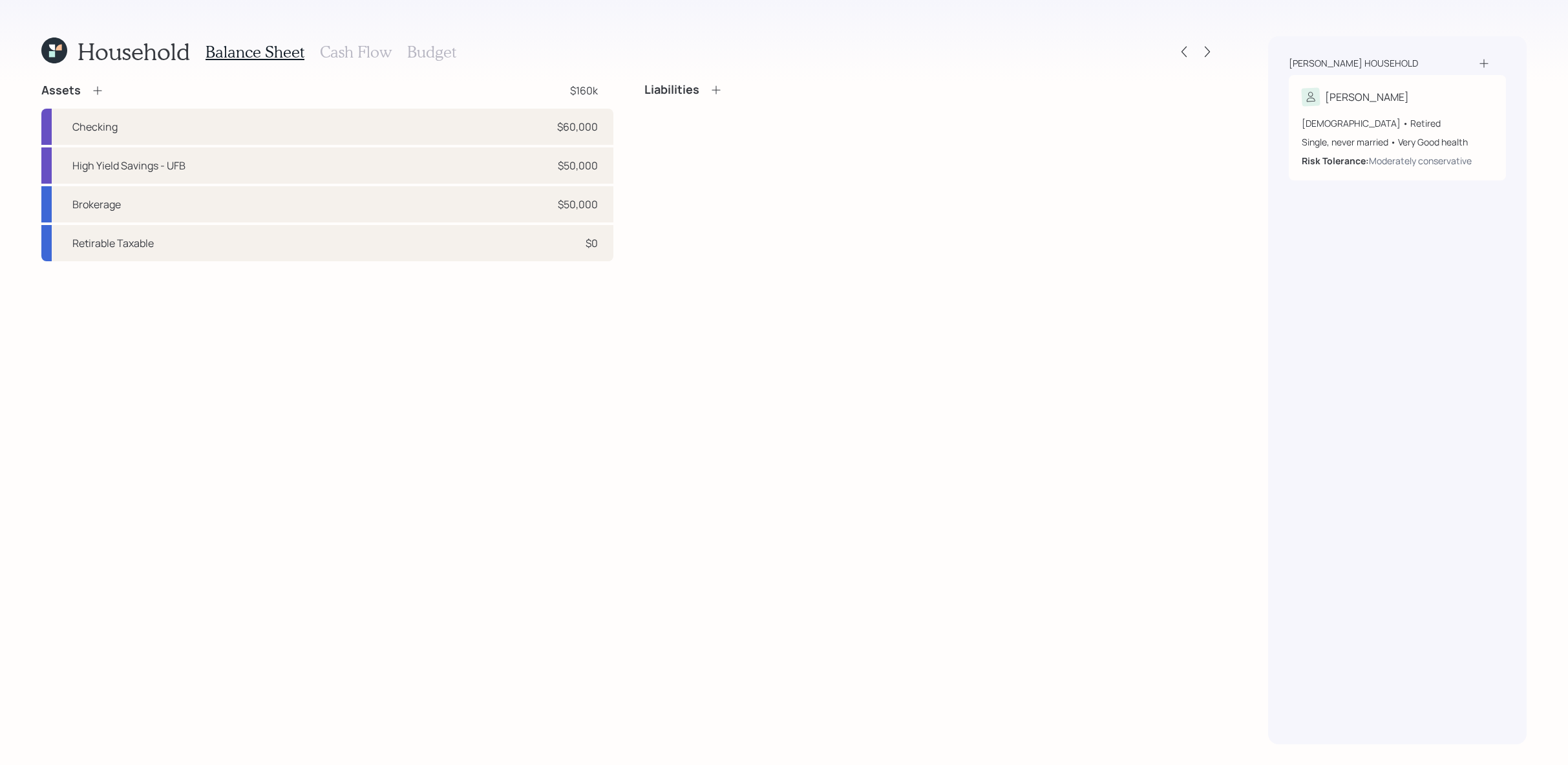
click at [440, 104] on div "Assets $160k Checking $60,000 High Yield Savings - UFB $50,000 Brokerage $50,00…" at bounding box center [327, 172] width 572 height 178
click at [435, 114] on div "Checking $60,000" at bounding box center [327, 127] width 572 height 37
select select "cash"
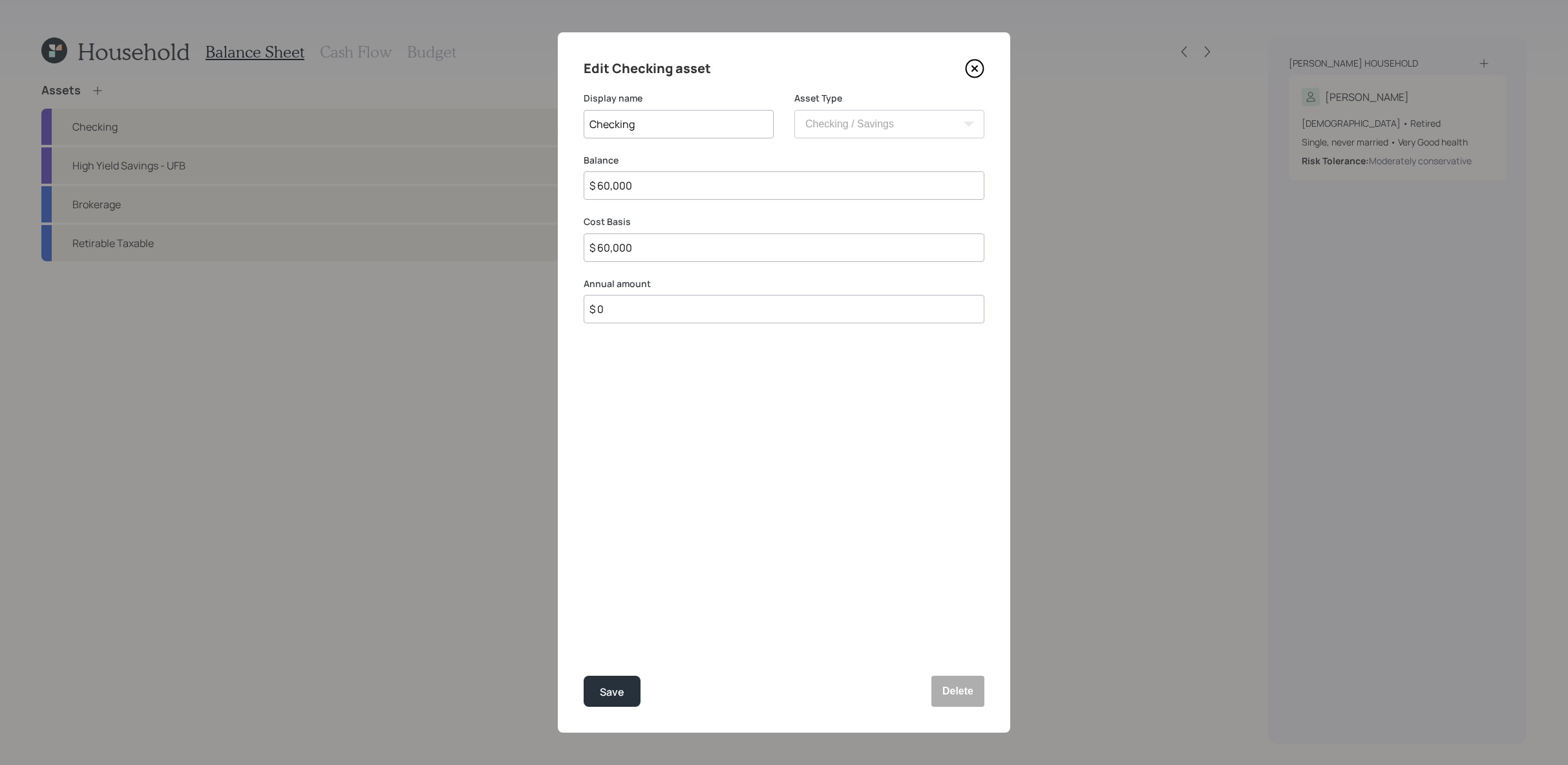
click at [988, 68] on div "Edit Checking asset Display name Checking Asset Type SEP [PERSON_NAME] IRA 401(…" at bounding box center [784, 382] width 453 height 700
click at [974, 68] on icon at bounding box center [974, 69] width 5 height 5
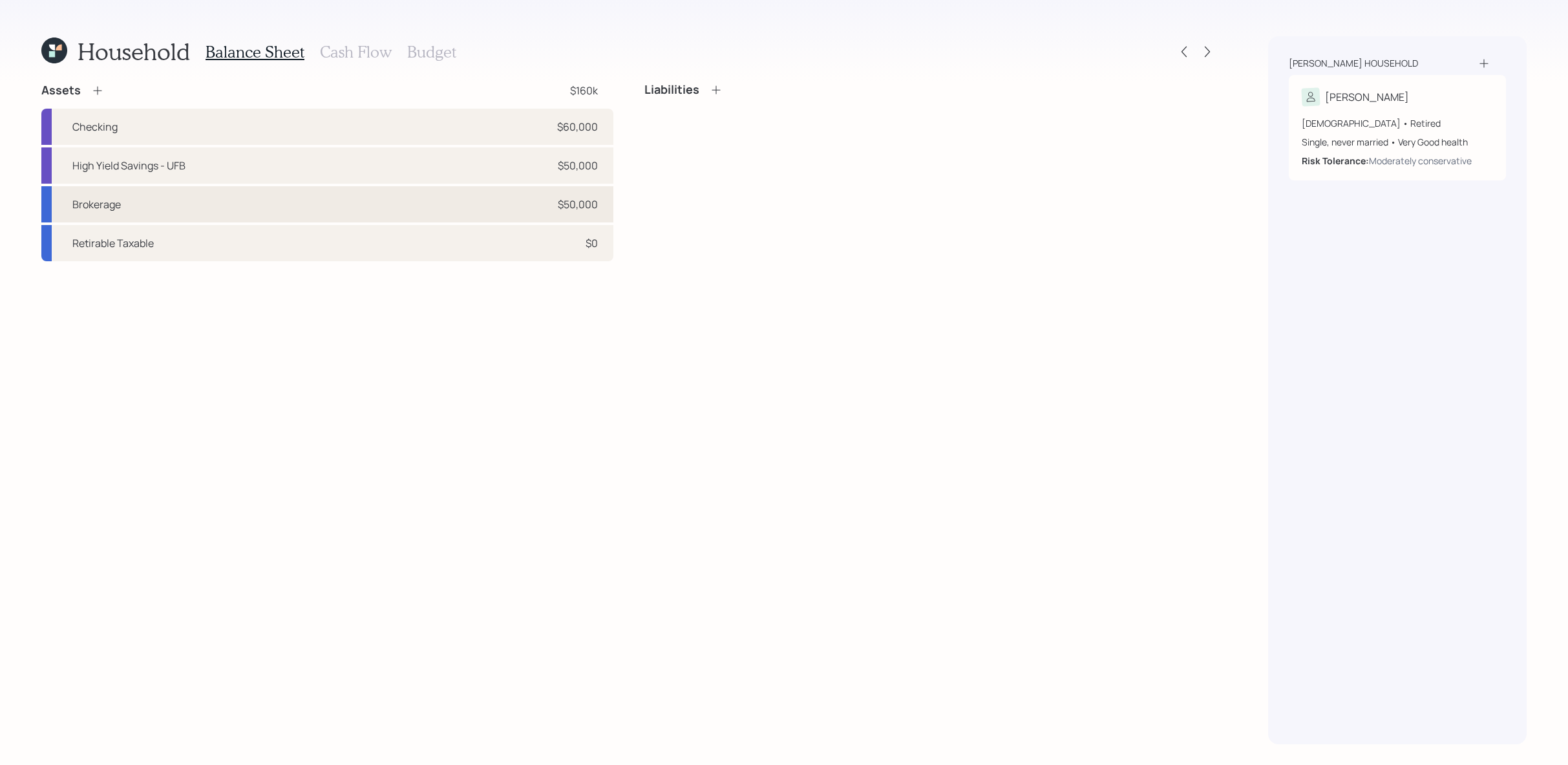
click at [473, 191] on div "Brokerage $50,000" at bounding box center [327, 204] width 572 height 37
select select "taxable"
select select "balanced"
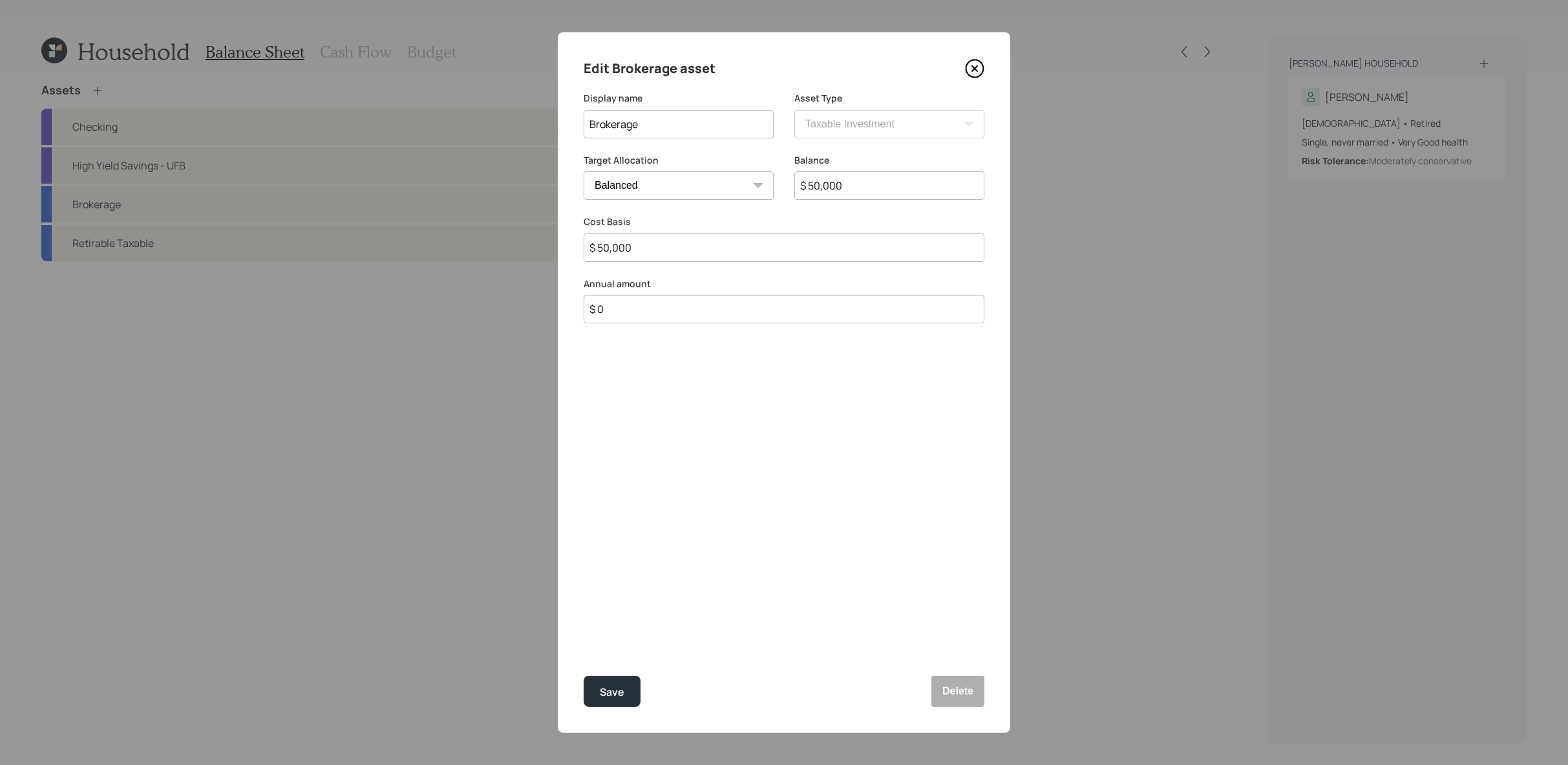
click at [968, 62] on icon at bounding box center [974, 68] width 19 height 19
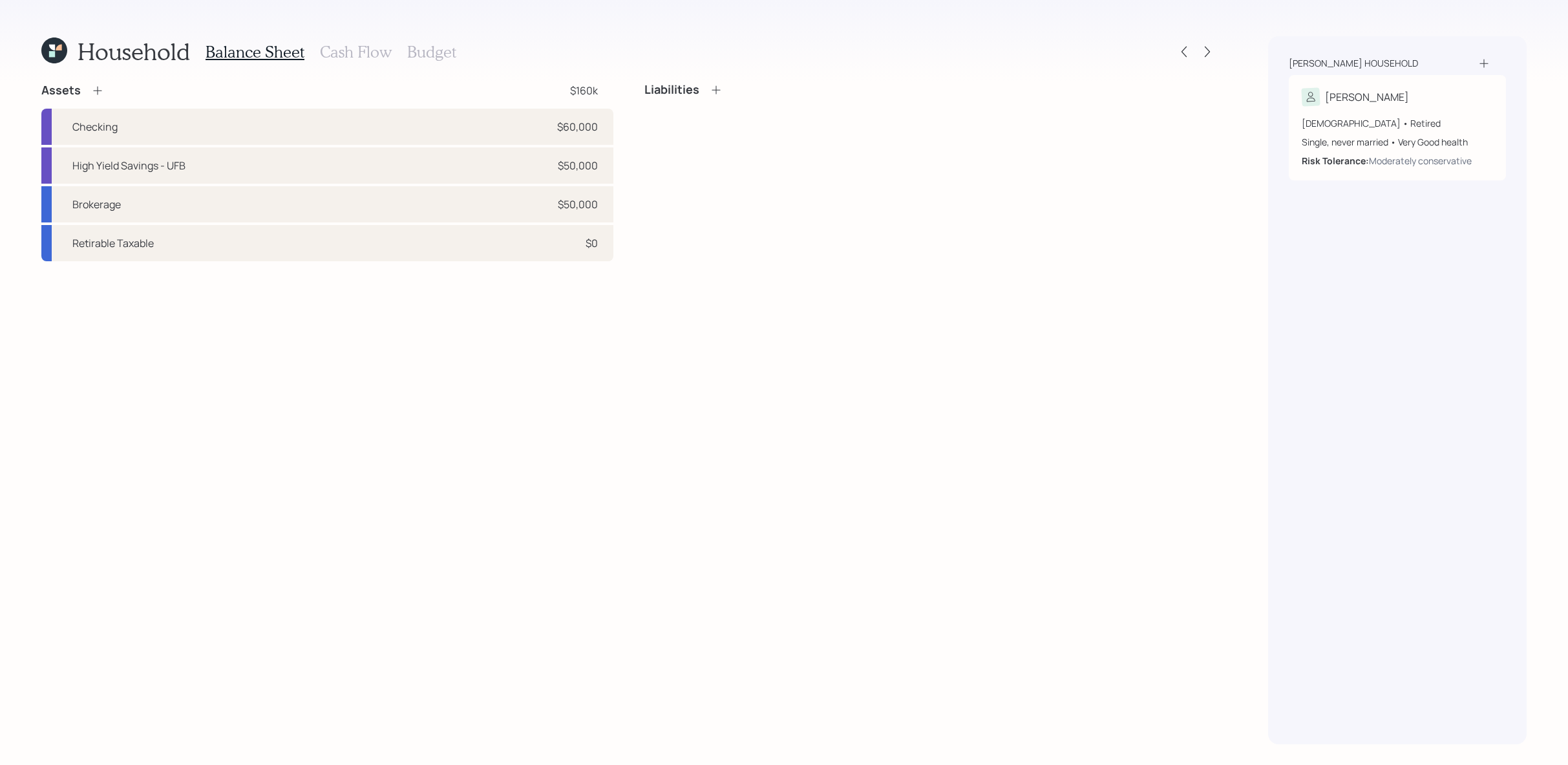
click at [49, 48] on icon at bounding box center [54, 50] width 26 height 26
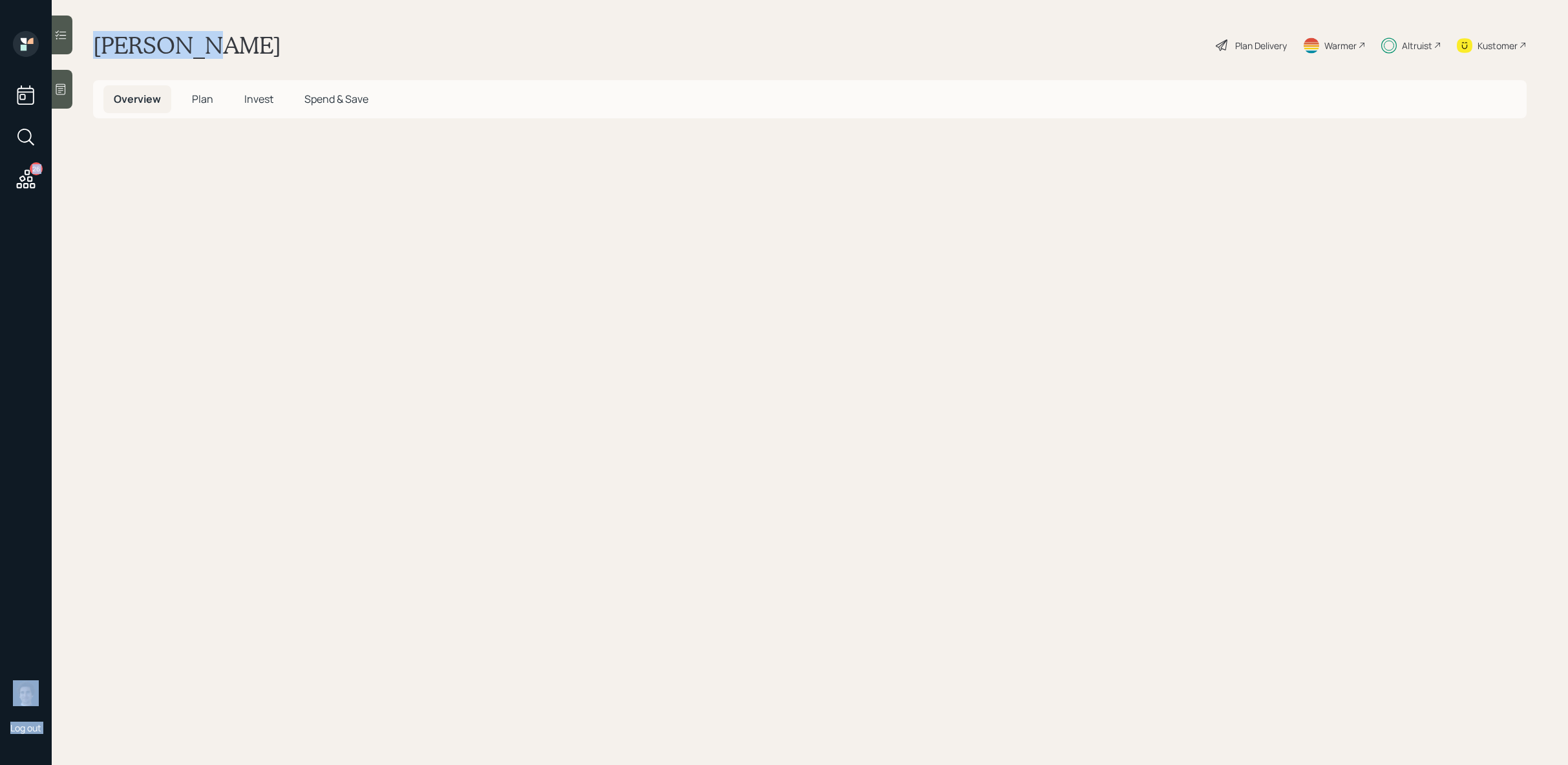
drag, startPoint x: 49, startPoint y: 48, endPoint x: 754, endPoint y: 126, distance: 709.3
click at [700, 120] on div "26 Log out [PERSON_NAME] Plan Delivery Warmer Altruist Kustomer Overview Plan I…" at bounding box center [784, 382] width 1568 height 765
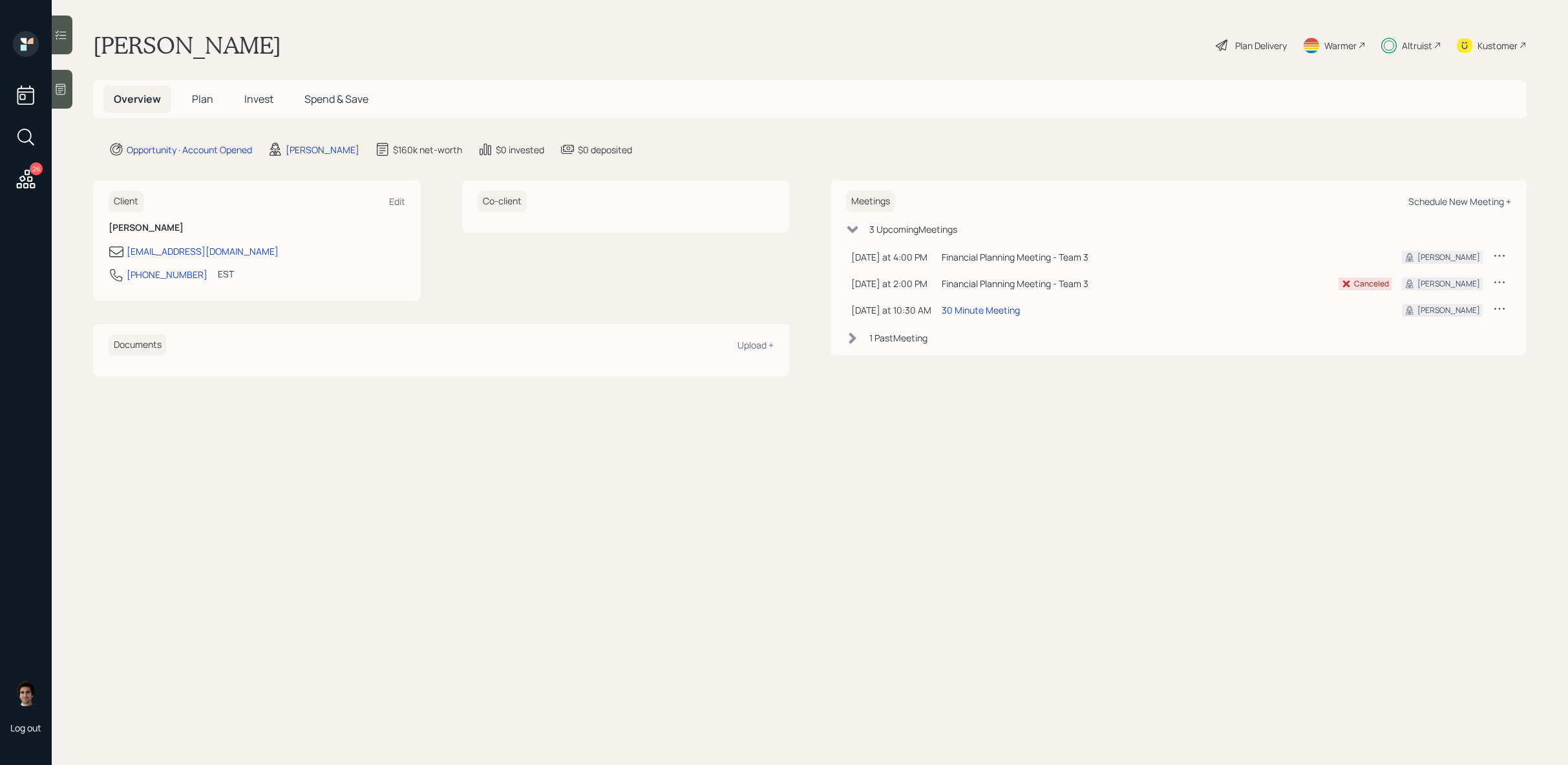
click at [1476, 200] on div "Schedule New Meeting +" at bounding box center [1460, 201] width 103 height 12
select select "59554aeb-d739-4552-90b9-0d27d70b4bf7"
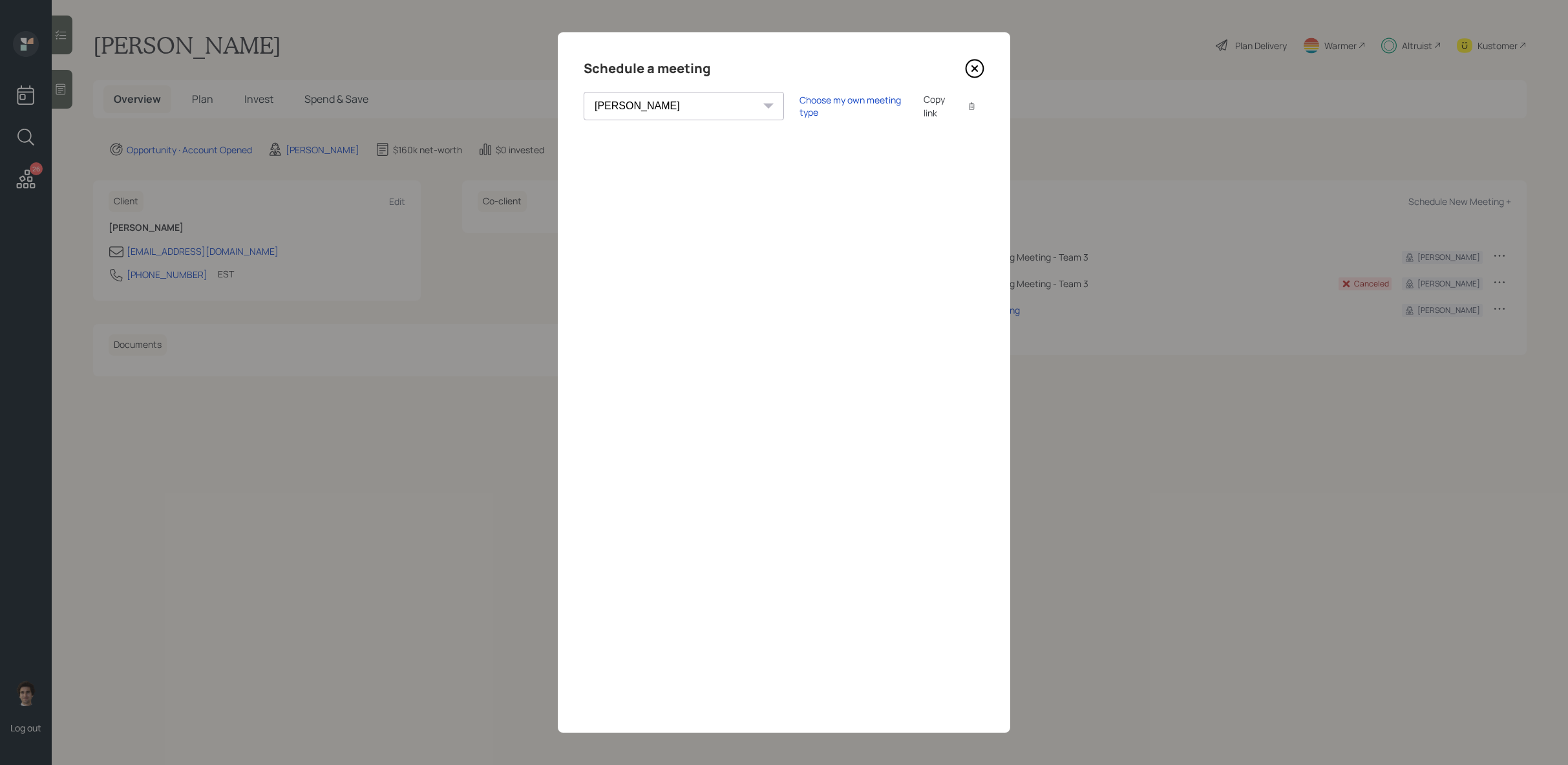
click at [970, 59] on icon at bounding box center [974, 68] width 19 height 19
